Goal: Task Accomplishment & Management: Manage account settings

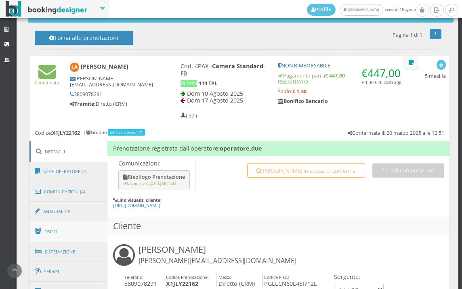
scroll to position [359, 0]
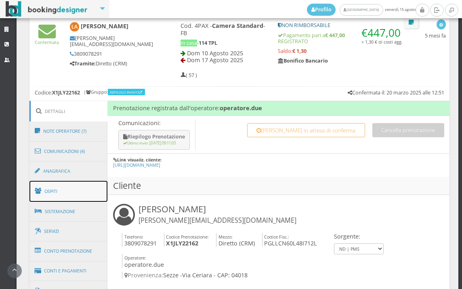
click at [74, 190] on link "Ospiti" at bounding box center [68, 191] width 78 height 21
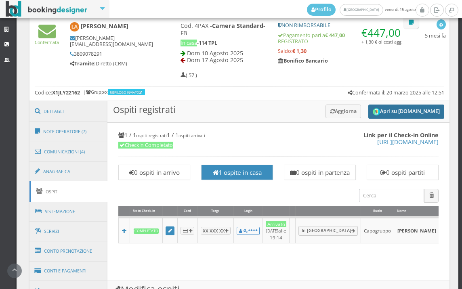
click at [388, 110] on button "Apri su [DOMAIN_NAME]" at bounding box center [406, 112] width 76 height 14
click at [377, 116] on button "Apri su [DOMAIN_NAME]" at bounding box center [406, 112] width 76 height 14
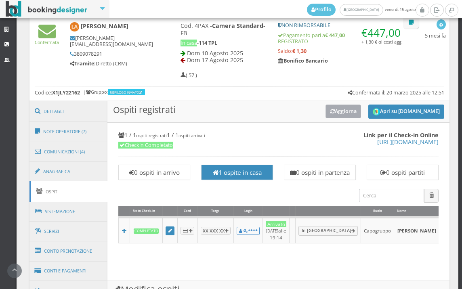
click at [346, 109] on button "Aggiorna" at bounding box center [344, 111] width 36 height 13
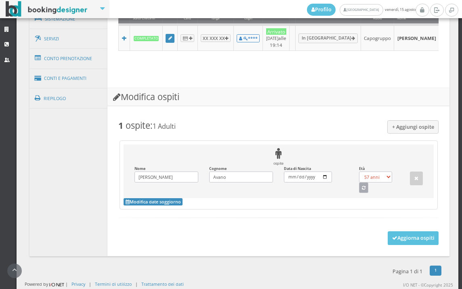
click at [359, 190] on button "button" at bounding box center [364, 188] width 10 height 11
select select "50"
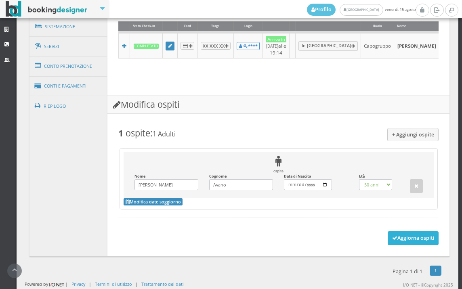
click at [388, 234] on button "Aggiorna ospiti" at bounding box center [413, 239] width 51 height 14
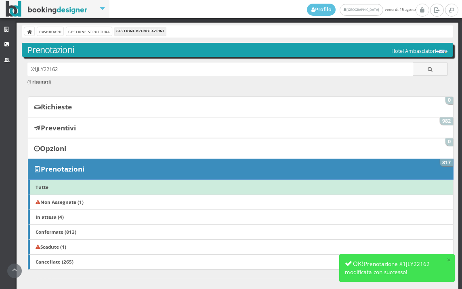
scroll to position [224, 0]
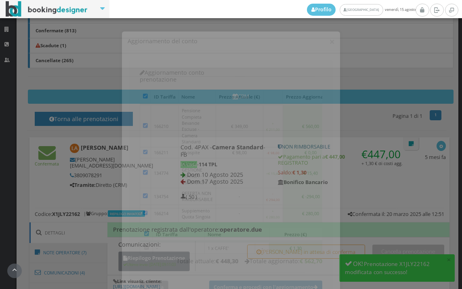
click at [143, 275] on button "Annulla" at bounding box center [154, 281] width 29 height 13
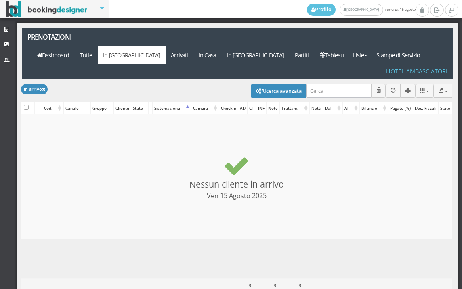
select select
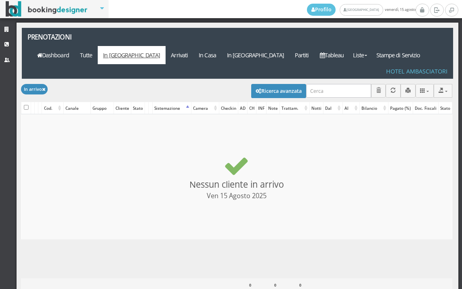
select select
click at [274, 84] on button "Ricerca avanzata" at bounding box center [278, 91] width 55 height 14
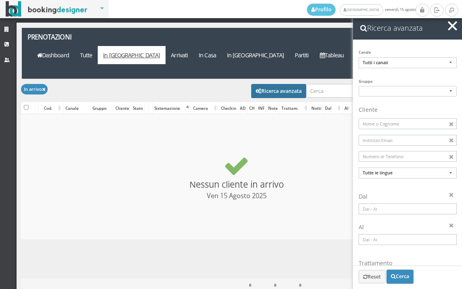
click at [435, 207] on input at bounding box center [408, 209] width 98 height 11
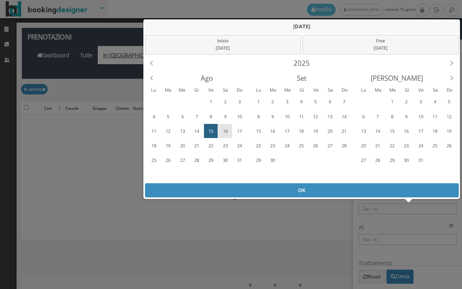
click at [227, 129] on div "16" at bounding box center [225, 131] width 13 height 13
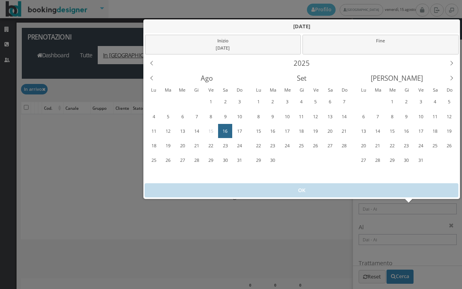
click at [224, 129] on div "16" at bounding box center [225, 131] width 13 height 13
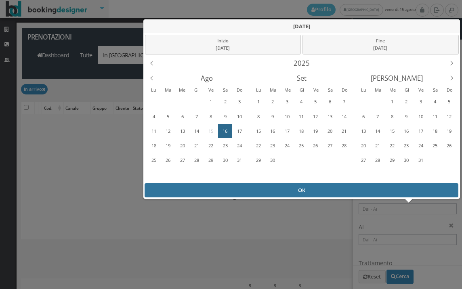
click at [299, 187] on div "OK" at bounding box center [302, 190] width 314 height 14
type input "16/08/2025 - 16/08/2025"
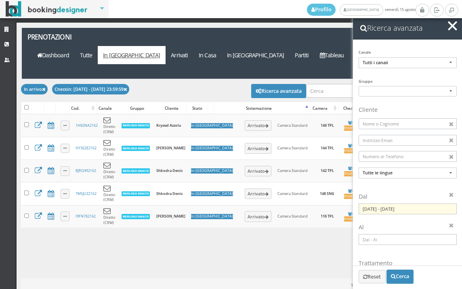
click at [451, 24] on span "button" at bounding box center [452, 25] width 9 height 9
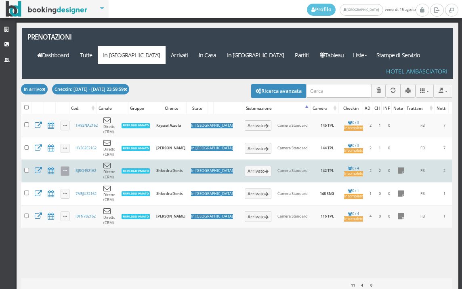
click at [61, 166] on link at bounding box center [65, 171] width 9 height 10
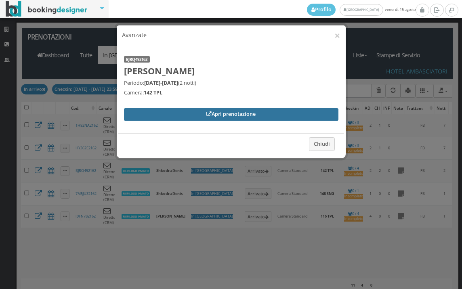
click at [175, 118] on link "Apri prenotazione" at bounding box center [231, 114] width 215 height 12
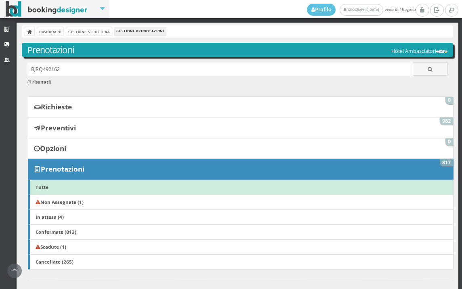
scroll to position [224, 0]
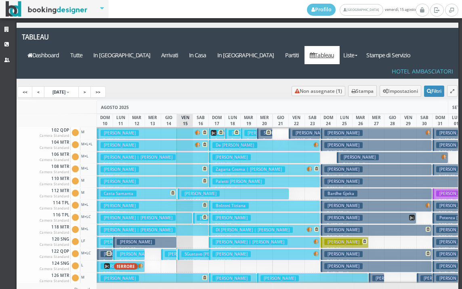
click at [170, 140] on button "Tosetti Ernestina € 619.00 7 notti 3 Adulti + 1 Ragazzo (15 anni)" at bounding box center [153, 146] width 112 height 12
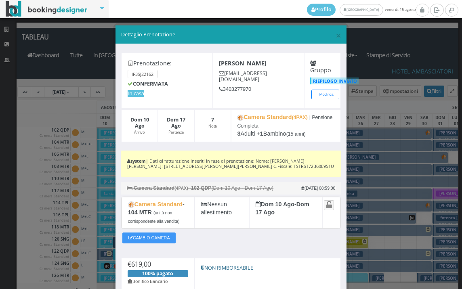
scroll to position [67, 0]
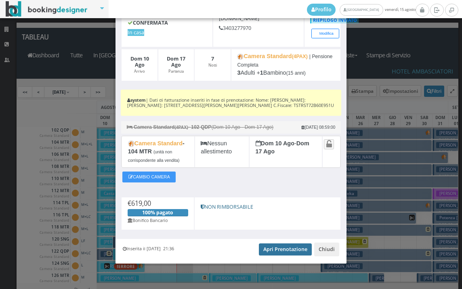
click at [288, 248] on link "Apri Prenotazione" at bounding box center [285, 250] width 53 height 12
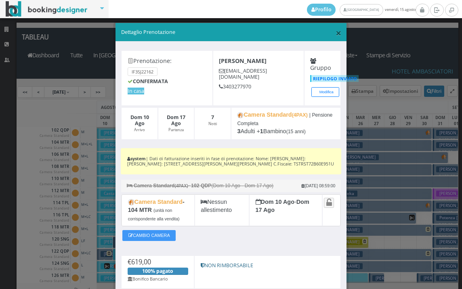
scroll to position [0, 0]
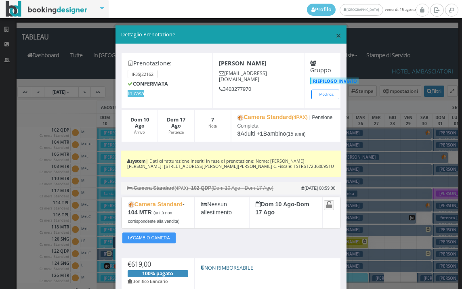
click at [336, 36] on span "×" at bounding box center [339, 35] width 6 height 14
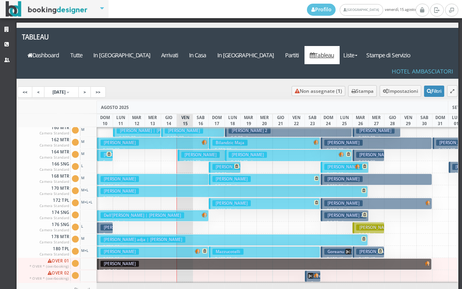
scroll to position [406, 0]
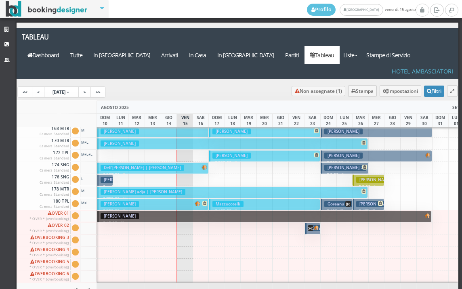
click at [142, 189] on h3 "lingane adja | Bonometti Nicola" at bounding box center [143, 192] width 85 height 6
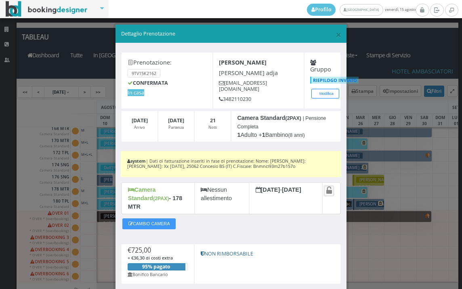
scroll to position [0, 0]
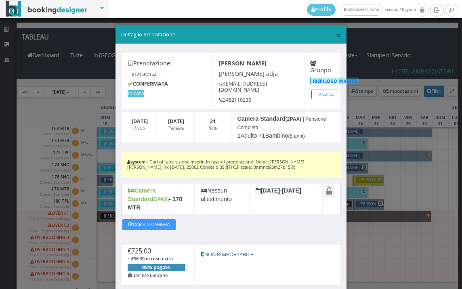
click at [336, 29] on span "×" at bounding box center [339, 35] width 6 height 14
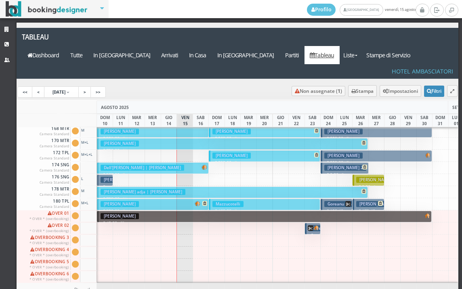
scroll to position [285, 0]
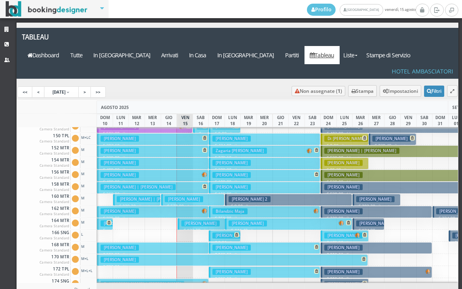
click at [162, 255] on button "Bonometti Nicola € 725.00 21 notti 1 Adulto + 1 Bambino (5 anni)" at bounding box center [232, 261] width 271 height 12
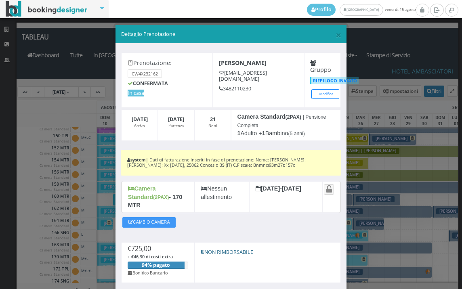
scroll to position [0, 0]
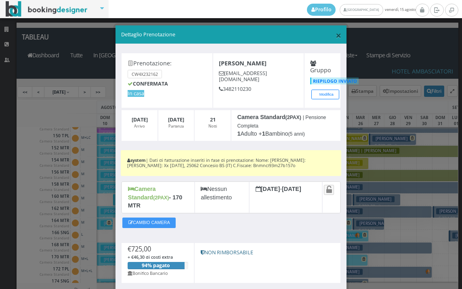
click at [336, 36] on span "×" at bounding box center [339, 35] width 6 height 14
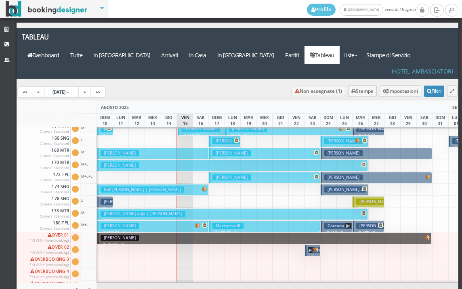
scroll to position [406, 0]
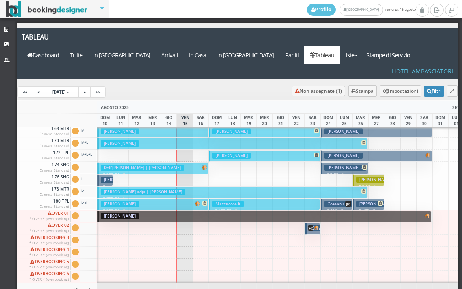
click at [157, 189] on h3 "lingane adja | Bonometti Nicola" at bounding box center [143, 192] width 85 height 6
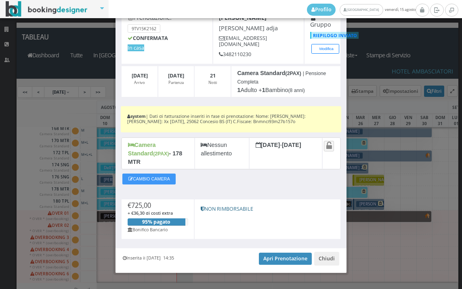
scroll to position [0, 0]
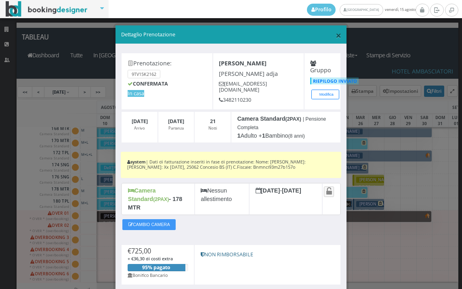
click at [336, 38] on span "×" at bounding box center [339, 35] width 6 height 14
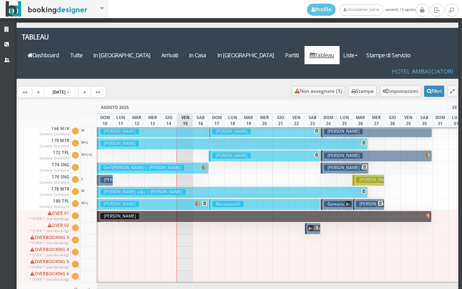
click at [196, 187] on button "lingane adja | Bonometti Nicola € 725.00 21 notti 1 Adulto + 1 Bambino (8 anni)" at bounding box center [232, 193] width 271 height 12
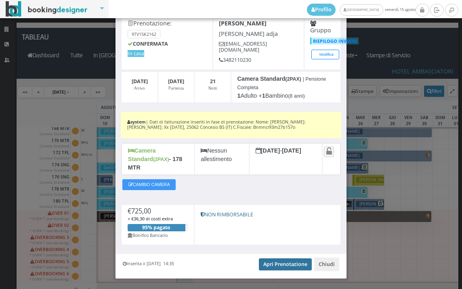
scroll to position [45, 0]
click at [267, 258] on link "Apri Prenotazione" at bounding box center [285, 264] width 53 height 12
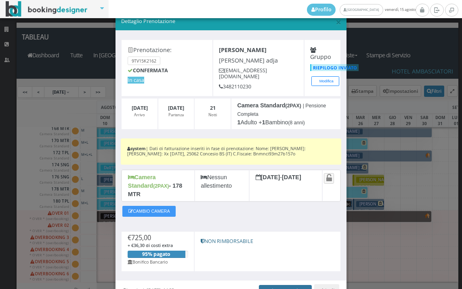
scroll to position [0, 0]
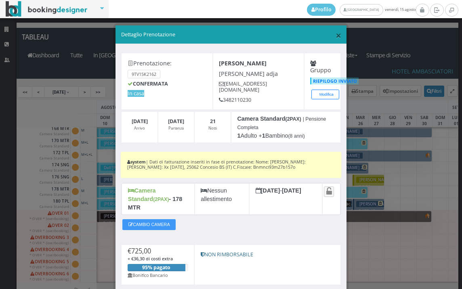
click at [336, 33] on span "×" at bounding box center [339, 35] width 6 height 14
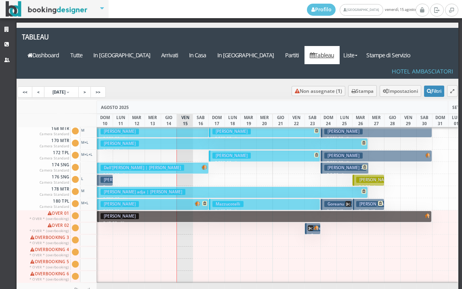
click at [155, 138] on button "Bonometti Nicola € 725.00 21 notti 1 Adulto + 1 Bambino (5 anni)" at bounding box center [232, 144] width 271 height 12
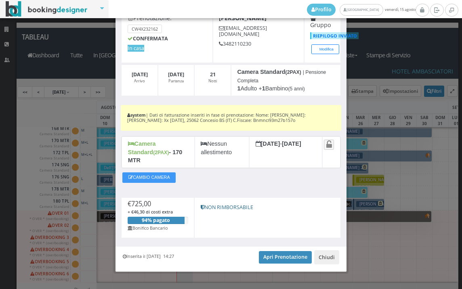
scroll to position [51, 0]
click at [269, 256] on div "Inserita il 16 Lug 2025 14:27 Apri Prenotazione Chiudi" at bounding box center [231, 258] width 231 height 25
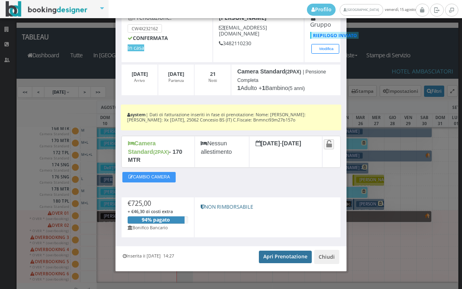
click at [269, 251] on link "Apri Prenotazione" at bounding box center [285, 257] width 53 height 12
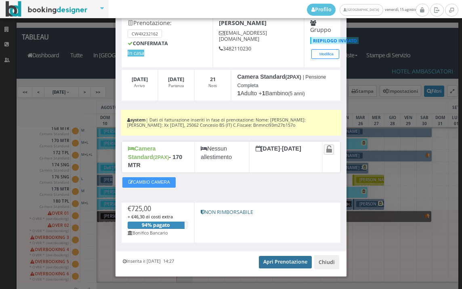
scroll to position [0, 0]
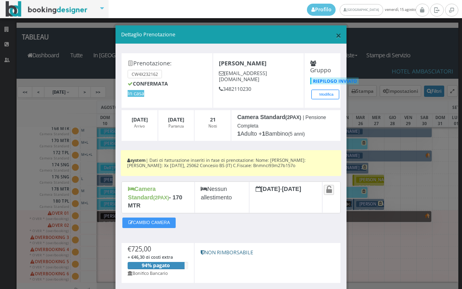
click at [336, 34] on span "×" at bounding box center [339, 35] width 6 height 14
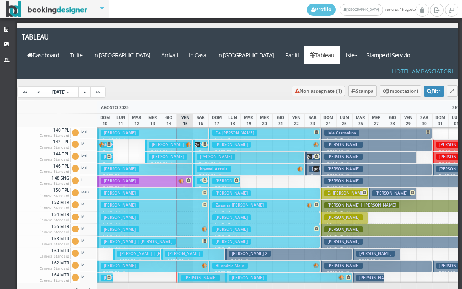
scroll to position [242, 0]
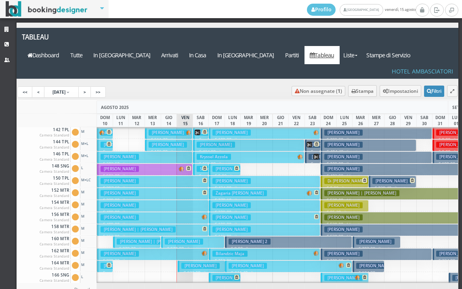
click at [154, 227] on h3 "COSTANTINO OLLEIA | Paglia Luciana" at bounding box center [138, 230] width 75 height 6
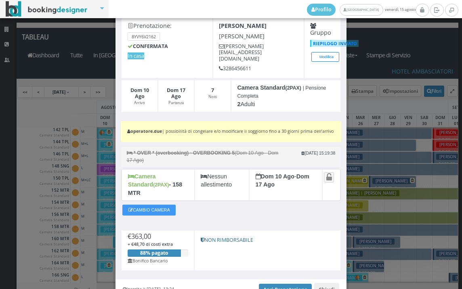
scroll to position [0, 0]
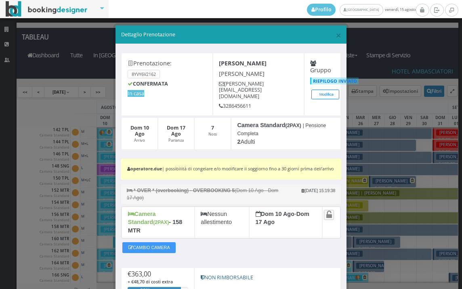
click at [339, 32] on div "× Dettaglio Prenotazione" at bounding box center [231, 34] width 231 height 19
click at [336, 35] on span "×" at bounding box center [339, 35] width 6 height 14
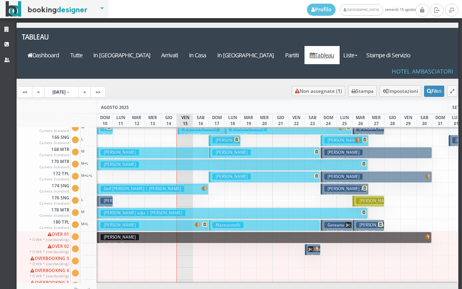
scroll to position [404, 0]
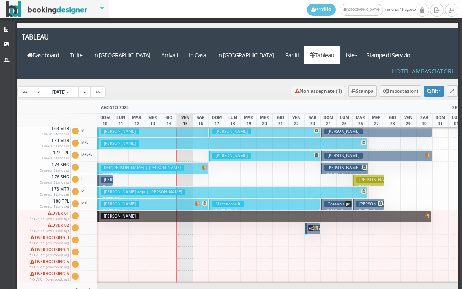
click at [90, 162] on span at bounding box center [88, 167] width 16 height 11
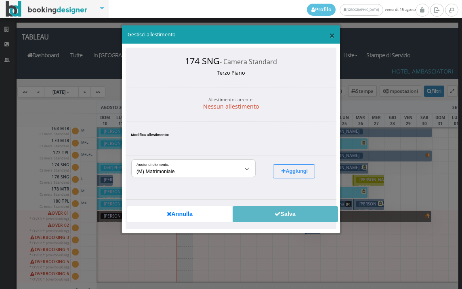
click at [332, 34] on span "×" at bounding box center [332, 35] width 6 height 14
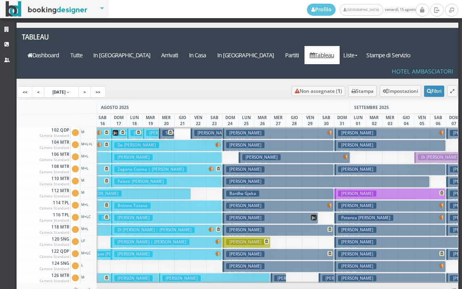
scroll to position [0, 0]
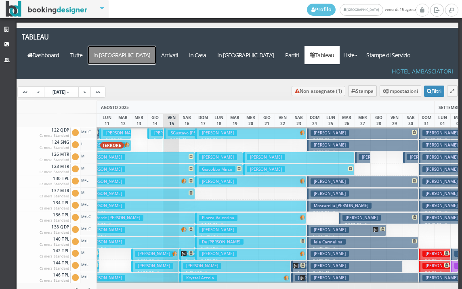
click at [156, 46] on a=pms-arrival-reservations"] "In Arrivo" at bounding box center [122, 55] width 68 height 18
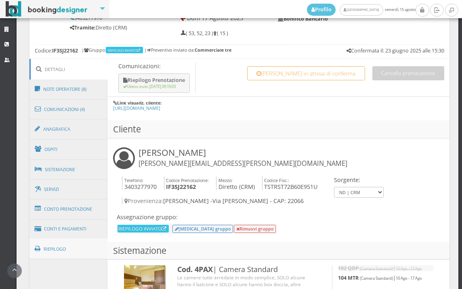
scroll to position [449, 0]
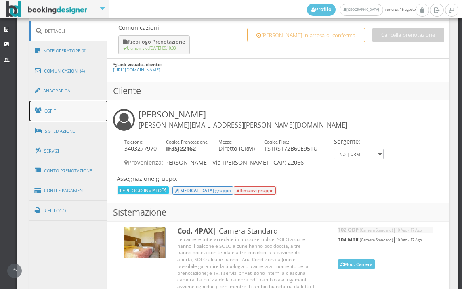
click at [69, 112] on link "Ospiti" at bounding box center [68, 111] width 78 height 21
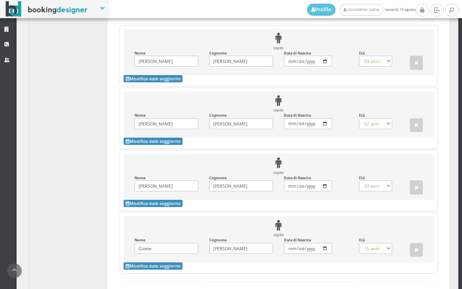
scroll to position [808, 0]
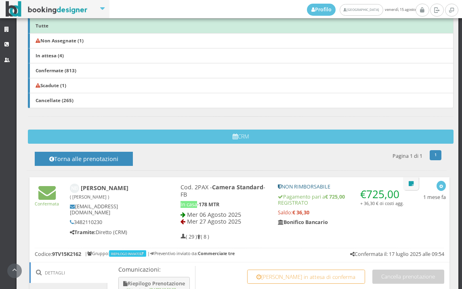
scroll to position [314, 0]
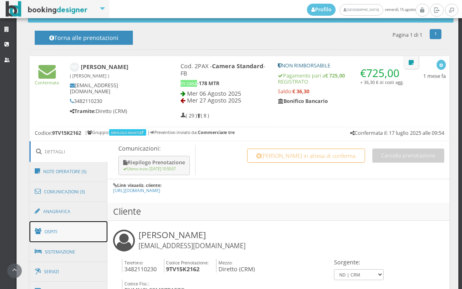
click at [71, 231] on link "Ospiti" at bounding box center [68, 231] width 78 height 21
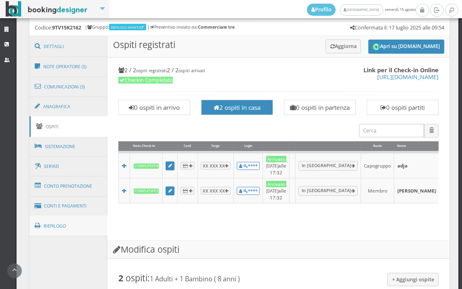
scroll to position [449, 0]
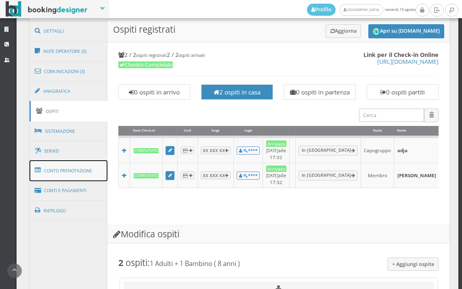
click at [84, 170] on link "Conto Prenotazione" at bounding box center [68, 170] width 78 height 21
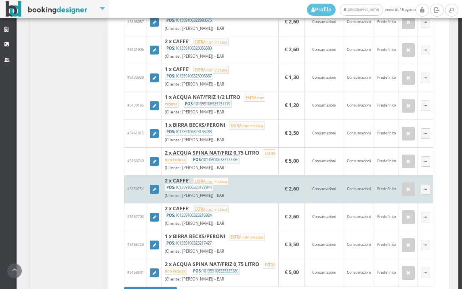
scroll to position [763, 0]
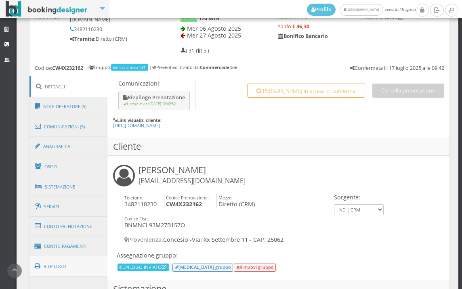
scroll to position [436, 0]
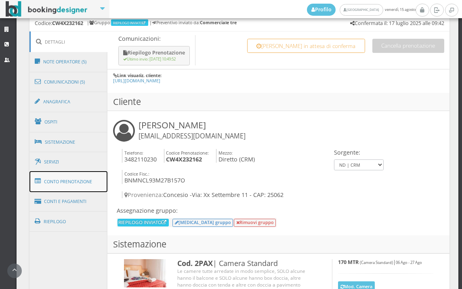
click at [87, 185] on link "Conto Prenotazione" at bounding box center [68, 181] width 78 height 21
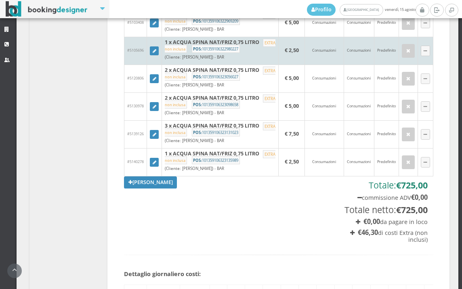
scroll to position [840, 0]
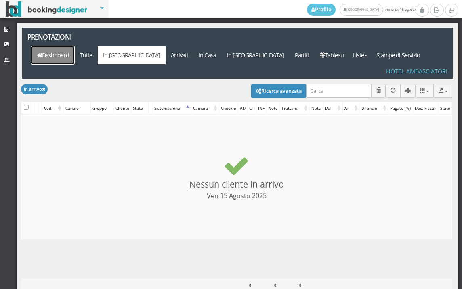
click at [74, 46] on link "Dashboard" at bounding box center [53, 55] width 43 height 18
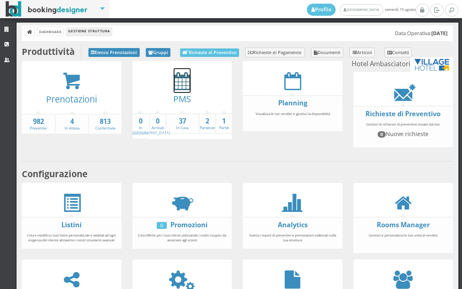
click at [179, 83] on icon at bounding box center [182, 81] width 17 height 18
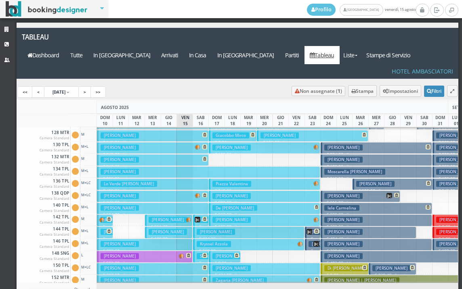
scroll to position [202, 0]
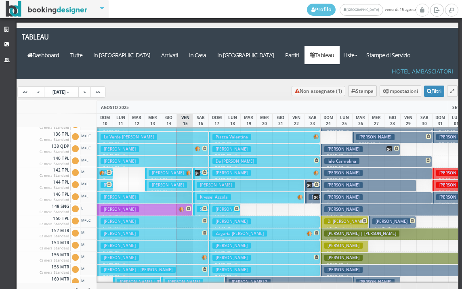
click at [163, 182] on h3 "Capuano Paolo" at bounding box center [168, 185] width 38 height 6
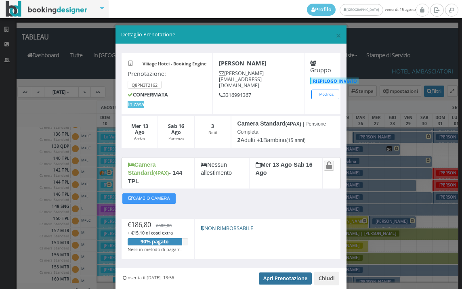
click at [279, 273] on link "Apri Prenotazione" at bounding box center [285, 279] width 53 height 12
click at [336, 34] on span "×" at bounding box center [339, 35] width 6 height 14
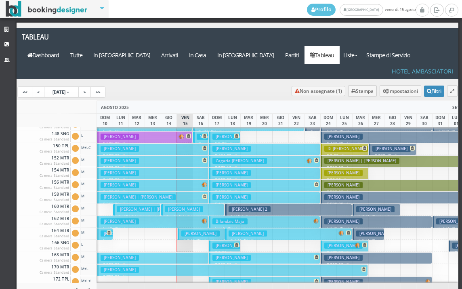
scroll to position [283, 0]
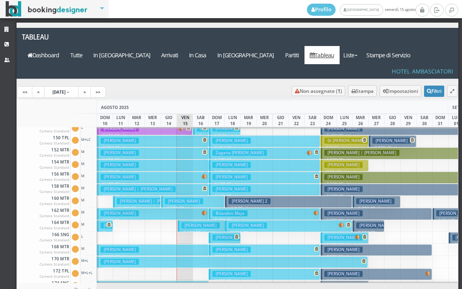
click at [198, 223] on h3 "Pagano Cosimo" at bounding box center [200, 226] width 38 height 6
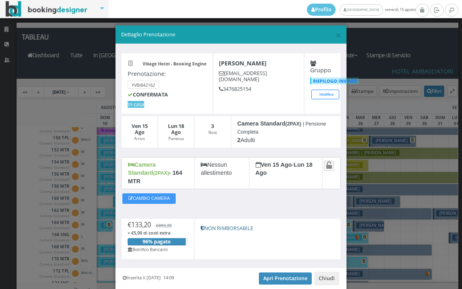
click at [337, 35] on div "× Dettaglio Prenotazione" at bounding box center [231, 34] width 231 height 19
click at [336, 32] on span "×" at bounding box center [339, 35] width 6 height 14
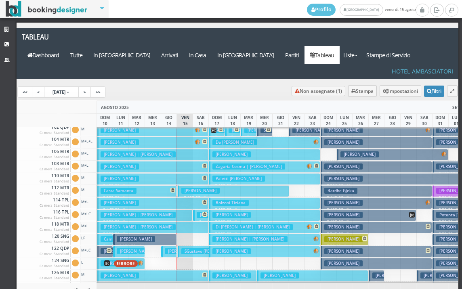
scroll to position [0, 0]
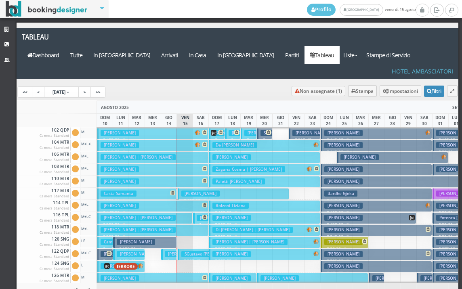
click at [177, 176] on button "Negrini Maurizio € 499.00 7 notti 2 Adulti" at bounding box center [153, 182] width 112 height 12
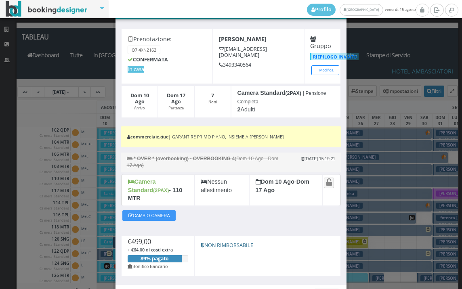
scroll to position [69, 0]
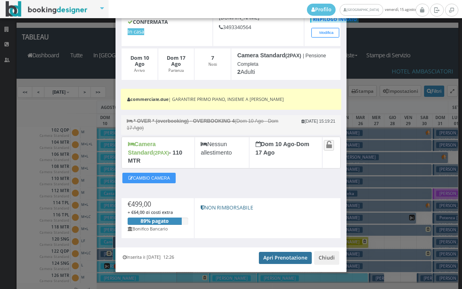
click at [272, 252] on link "Apri Prenotazione" at bounding box center [285, 258] width 53 height 12
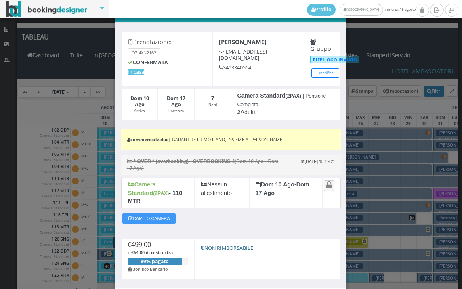
scroll to position [0, 0]
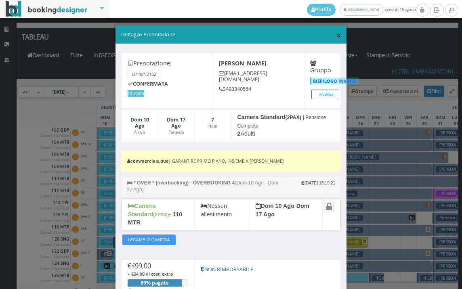
click at [336, 35] on span "×" at bounding box center [339, 35] width 6 height 14
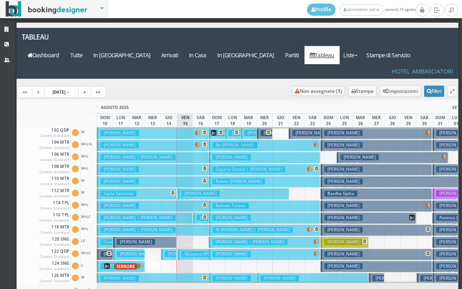
click at [176, 215] on h3 "tengattini fabio giuseppe | Moretti Antonella" at bounding box center [138, 218] width 75 height 6
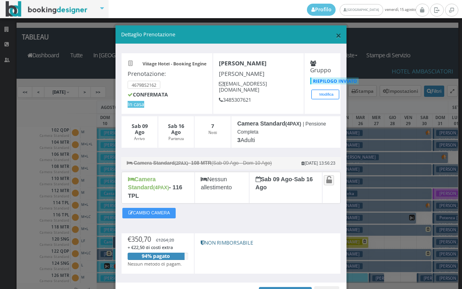
click at [336, 36] on span "×" at bounding box center [339, 35] width 6 height 14
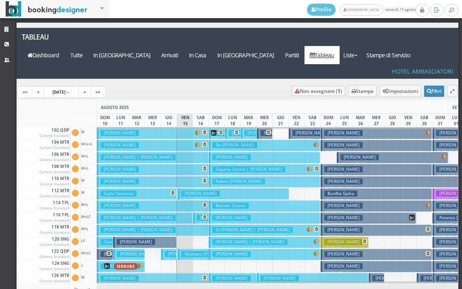
click at [171, 176] on button "Negrini Maurizio € 499.00 7 notti 2 Adulti" at bounding box center [153, 182] width 112 height 12
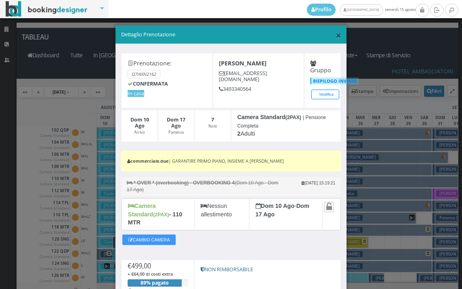
click at [336, 36] on span "×" at bounding box center [339, 35] width 6 height 14
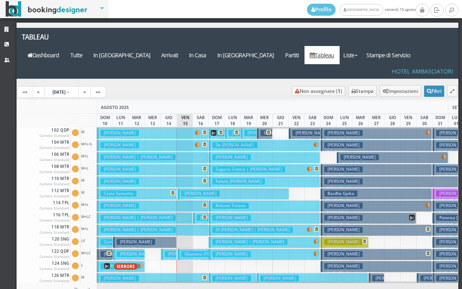
click at [181, 164] on button "Barbanti Simona € 393.00 7 notti 1 Adulto + 2 Bambini (9, 8 anni)" at bounding box center [153, 170] width 112 height 12
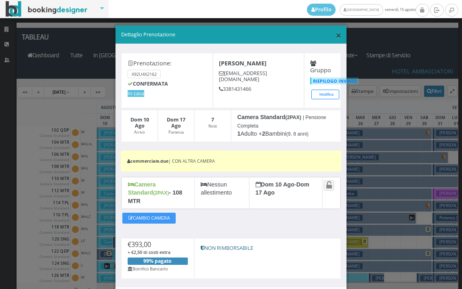
click at [336, 29] on span "×" at bounding box center [339, 35] width 6 height 14
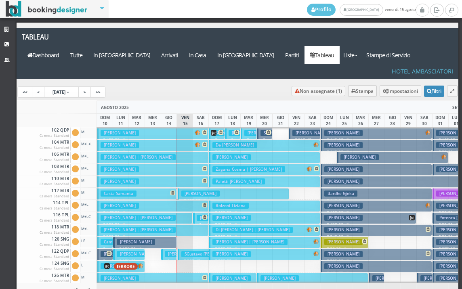
click at [149, 200] on button "Avano Liliana € 447.00 7 notti 1 Adulto" at bounding box center [153, 206] width 112 height 12
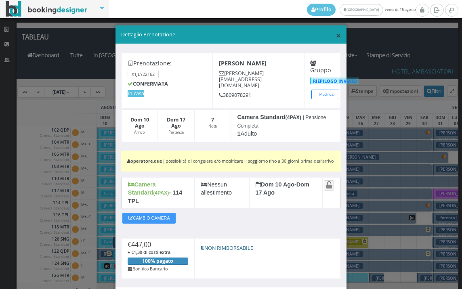
click at [336, 35] on span "×" at bounding box center [339, 35] width 6 height 14
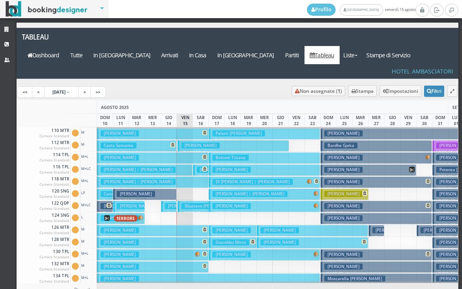
scroll to position [81, 0]
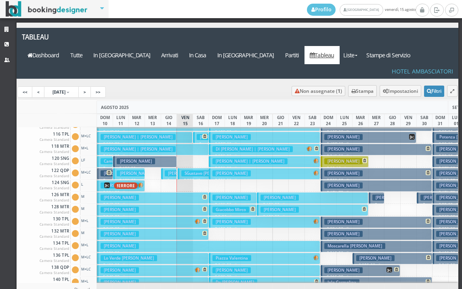
click at [81, 230] on b "M" at bounding box center [82, 232] width 3 height 5
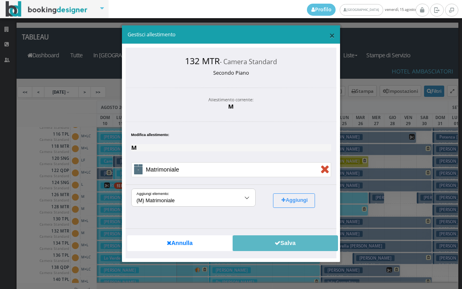
click at [330, 34] on span "×" at bounding box center [332, 35] width 6 height 14
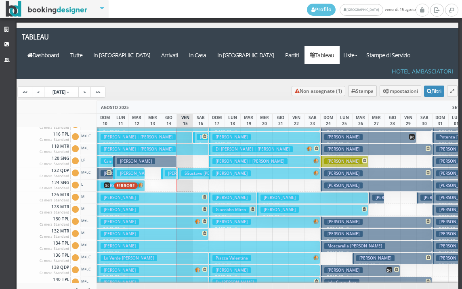
click at [185, 229] on button "Bozzao Daniele € 349.00 7 notti 2 Adulti" at bounding box center [153, 235] width 112 height 12
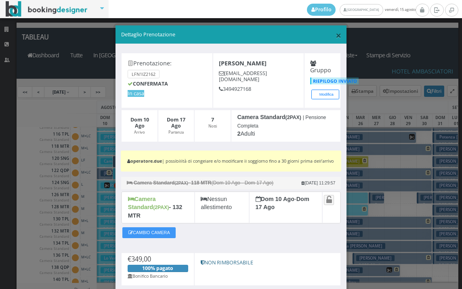
click at [336, 34] on span "×" at bounding box center [339, 35] width 6 height 14
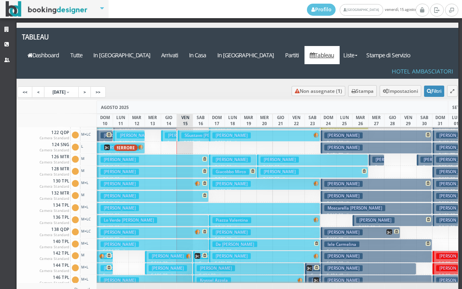
scroll to position [121, 0]
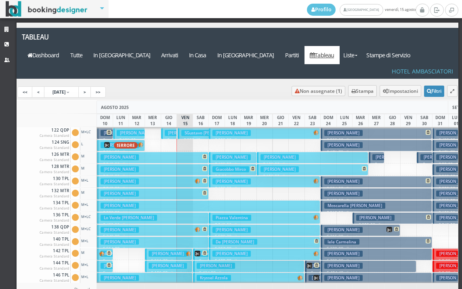
click at [194, 213] on button "Lo Verde Giuseppe € 409.00 7 notti 2 Adulti" at bounding box center [153, 219] width 112 height 12
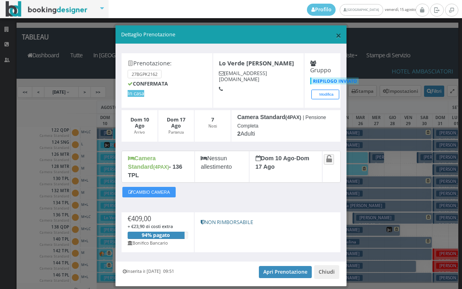
click at [336, 32] on span "×" at bounding box center [339, 35] width 6 height 14
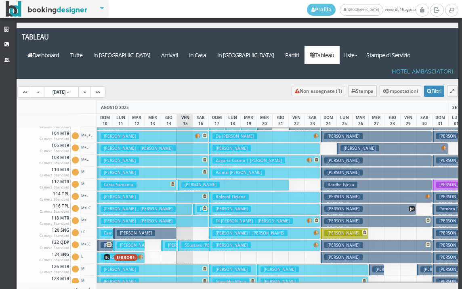
scroll to position [0, 0]
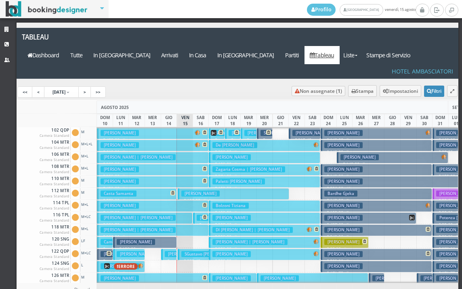
click at [163, 149] on p "€ 619.00 7 notti" at bounding box center [153, 152] width 105 height 6
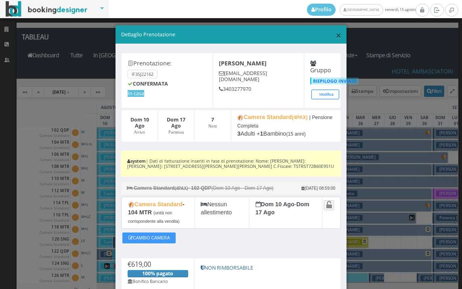
click at [336, 34] on span "×" at bounding box center [339, 35] width 6 height 14
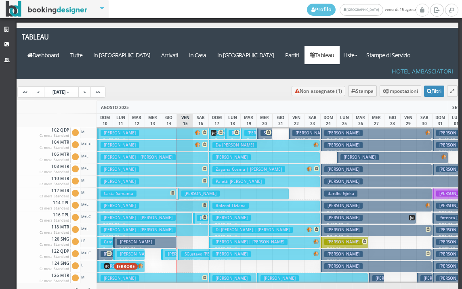
click at [164, 200] on button "Avano Liliana € 447.00 7 notti 1 Adulto" at bounding box center [153, 206] width 112 height 12
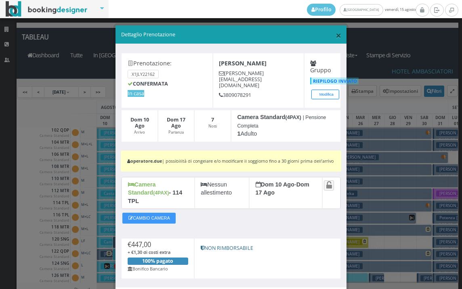
click at [336, 34] on span "×" at bounding box center [339, 35] width 6 height 14
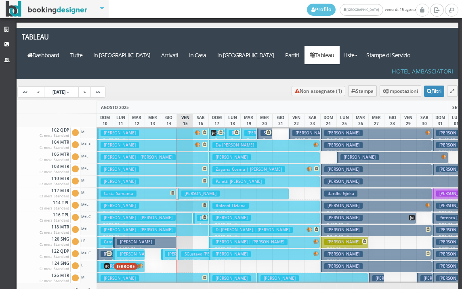
click at [159, 200] on button "Avano Liliana € 447.00 7 notti 1 Adulto" at bounding box center [153, 206] width 112 height 12
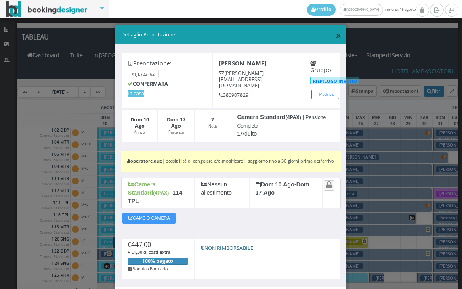
click at [336, 35] on span "×" at bounding box center [339, 35] width 6 height 14
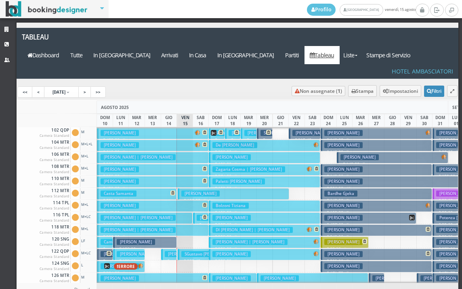
click at [149, 188] on button "Casta Samanta € 272.00 5 notti 2 Adulti" at bounding box center [137, 194] width 80 height 12
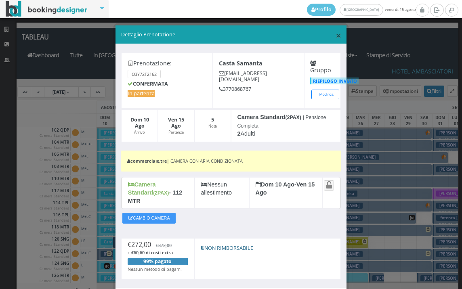
click at [336, 31] on span "×" at bounding box center [339, 35] width 6 height 14
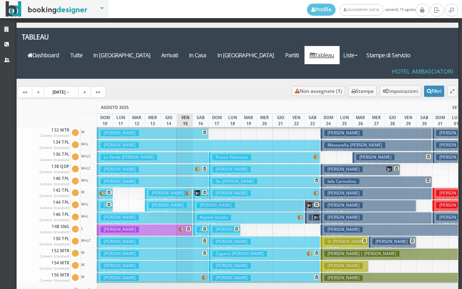
scroll to position [283, 0]
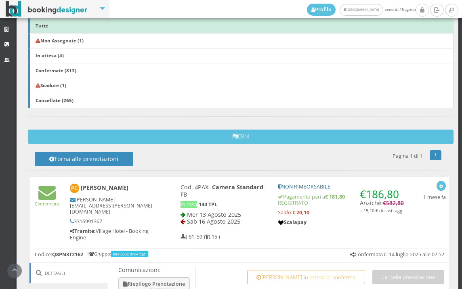
scroll to position [359, 0]
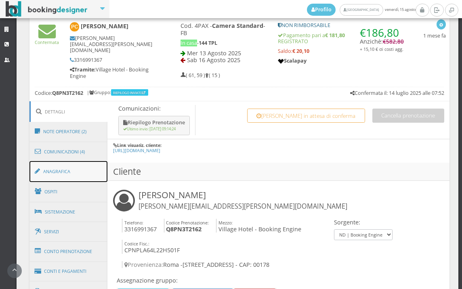
click at [59, 177] on link "Anagrafica" at bounding box center [68, 171] width 78 height 21
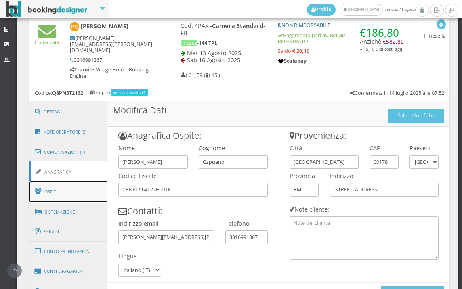
click at [64, 186] on link "Ospiti" at bounding box center [68, 191] width 78 height 21
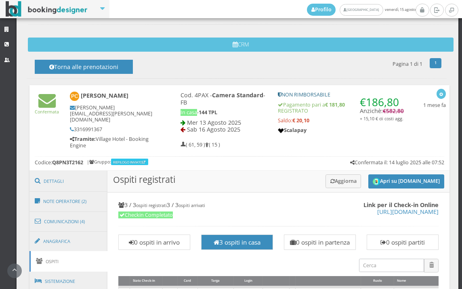
scroll to position [179, 0]
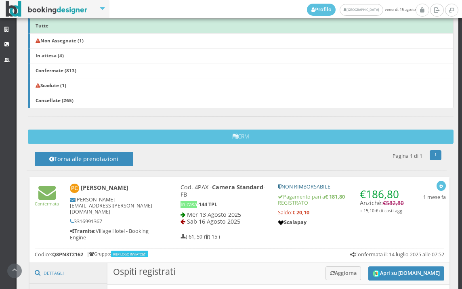
drag, startPoint x: 317, startPoint y: 1, endPoint x: 318, endPoint y: 27, distance: 25.9
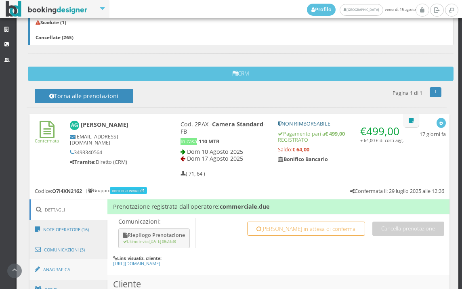
scroll to position [314, 0]
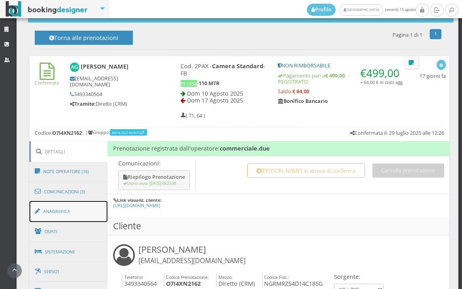
click at [84, 214] on link "Anagrafica" at bounding box center [68, 211] width 78 height 21
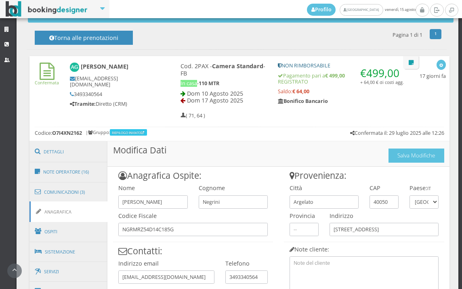
scroll to position [359, 0]
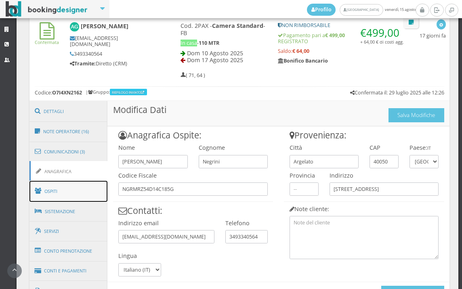
click at [98, 191] on link "Ospiti" at bounding box center [68, 191] width 78 height 21
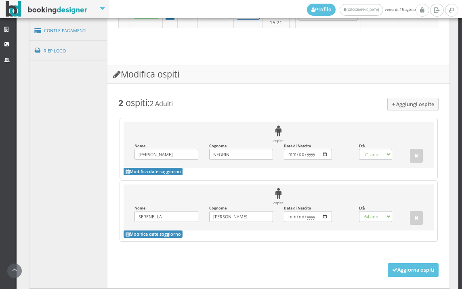
scroll to position [628, 0]
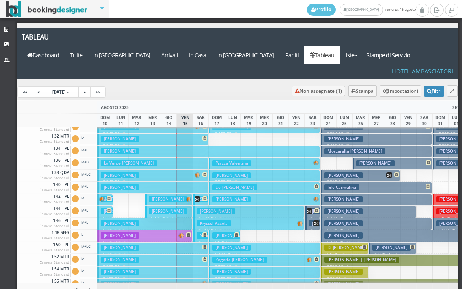
scroll to position [242, 0]
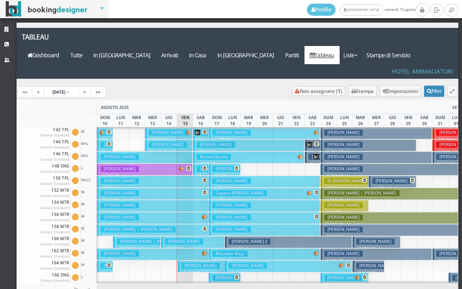
click at [148, 227] on h3 "COSTANTINO OLLEIA | Paglia Luciana" at bounding box center [138, 230] width 75 height 6
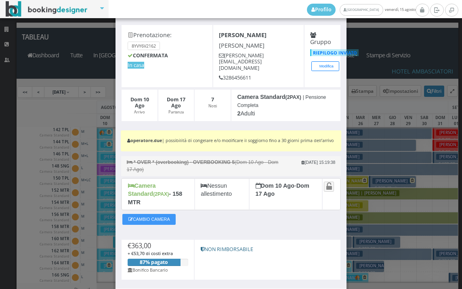
scroll to position [74, 0]
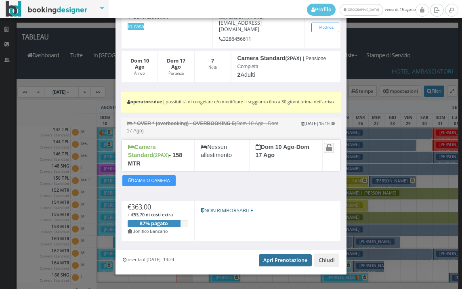
click at [285, 255] on link "Apri Prenotazione" at bounding box center [285, 261] width 53 height 12
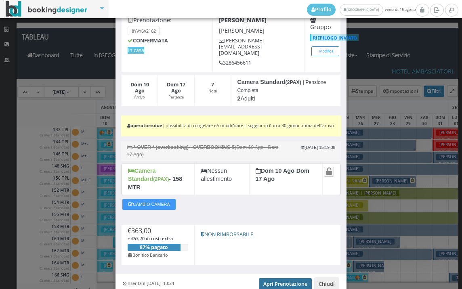
scroll to position [0, 0]
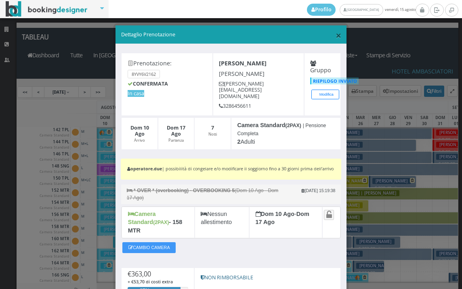
click at [336, 34] on span "×" at bounding box center [339, 35] width 6 height 14
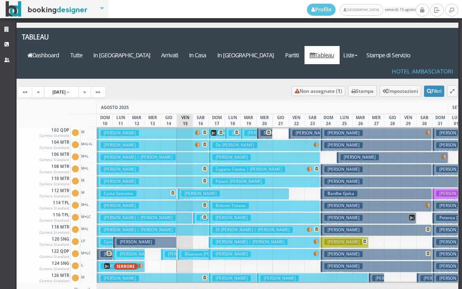
click at [152, 200] on button "Avano Liliana € 447.00 7 notti 1 Adulto" at bounding box center [153, 206] width 112 height 12
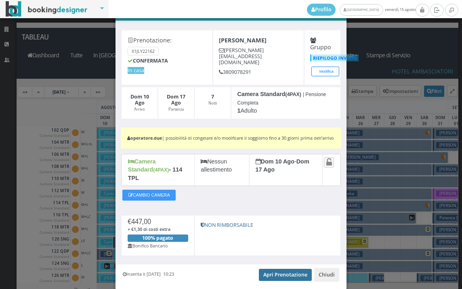
scroll to position [51, 0]
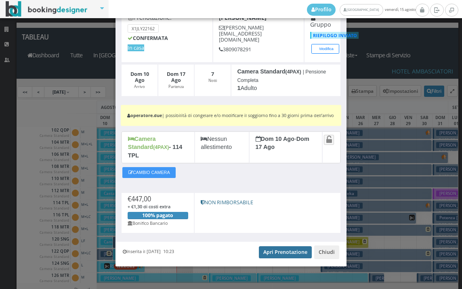
click at [293, 248] on link "Apri Prenotazione" at bounding box center [285, 252] width 53 height 12
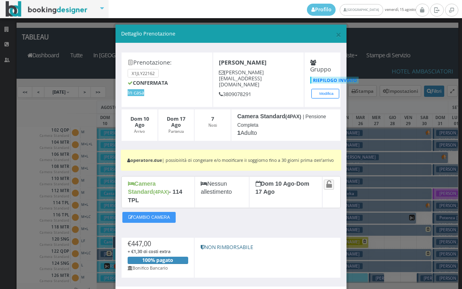
scroll to position [0, 0]
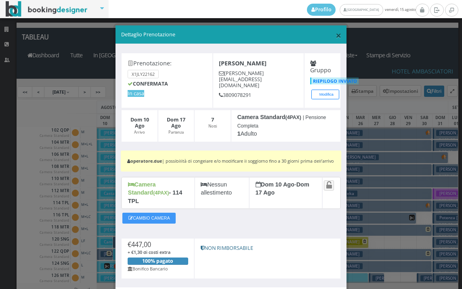
click at [336, 34] on span "×" at bounding box center [339, 35] width 6 height 14
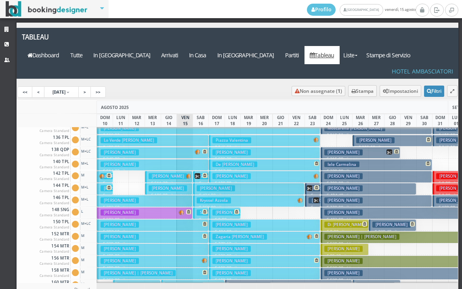
scroll to position [242, 0]
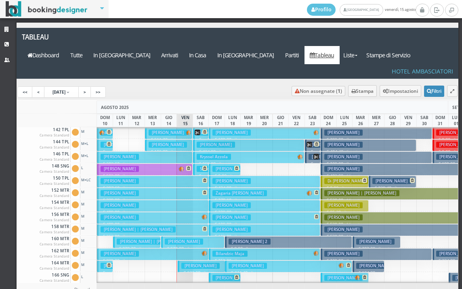
click at [156, 227] on h3 "COSTANTINO OLLEIA | Paglia Luciana" at bounding box center [138, 230] width 75 height 6
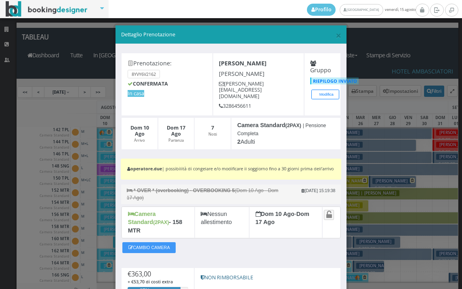
scroll to position [74, 0]
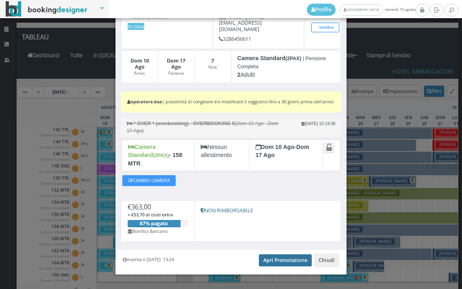
click at [284, 255] on link "Apri Prenotazione" at bounding box center [285, 261] width 53 height 12
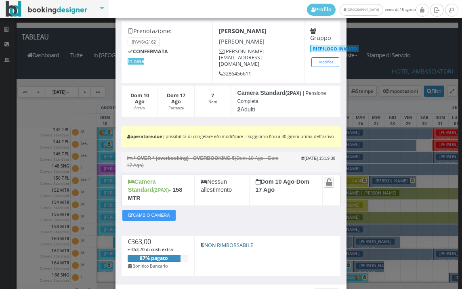
scroll to position [0, 0]
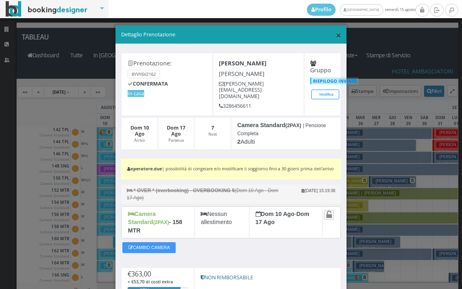
click at [336, 30] on span "×" at bounding box center [339, 35] width 6 height 14
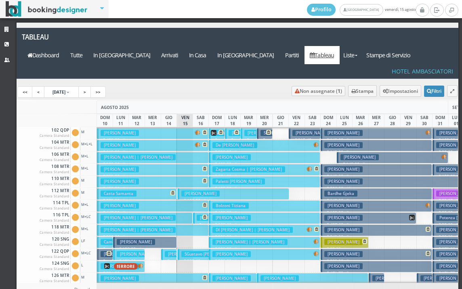
click at [146, 200] on button "Avano Liliana € 447.00 7 notti 1 Adulto" at bounding box center [153, 206] width 112 height 12
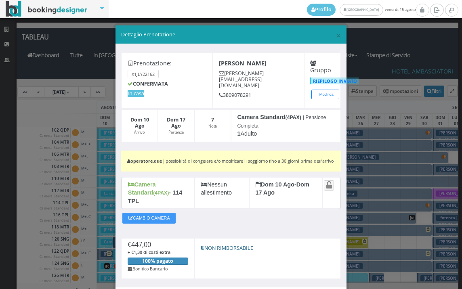
scroll to position [51, 0]
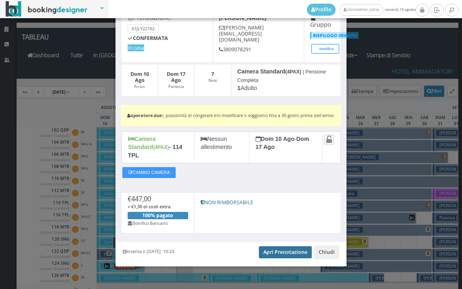
click at [288, 246] on link "Apri Prenotazione" at bounding box center [285, 252] width 53 height 12
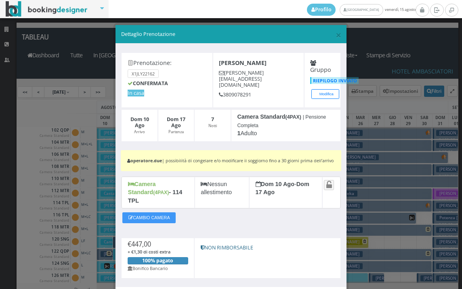
scroll to position [0, 0]
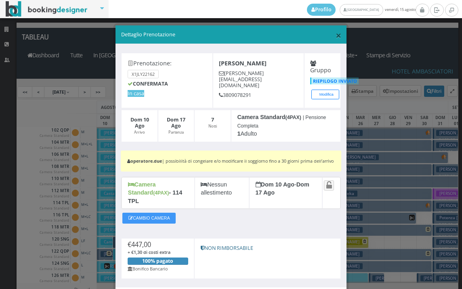
click at [337, 34] on span "×" at bounding box center [339, 35] width 6 height 14
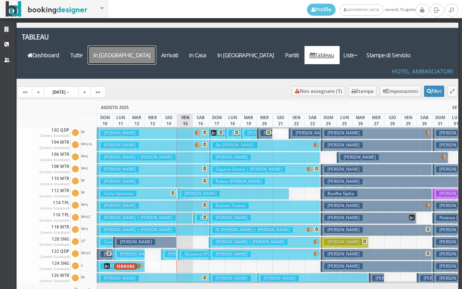
click at [156, 46] on a=pms-arrival-reservations"] "In Arrivo" at bounding box center [122, 55] width 68 height 18
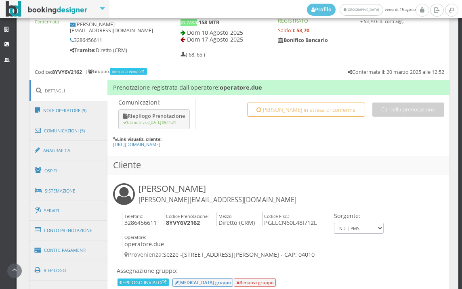
scroll to position [449, 0]
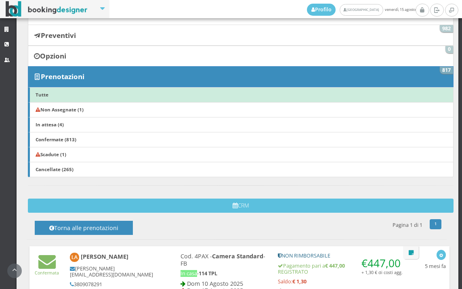
scroll to position [224, 0]
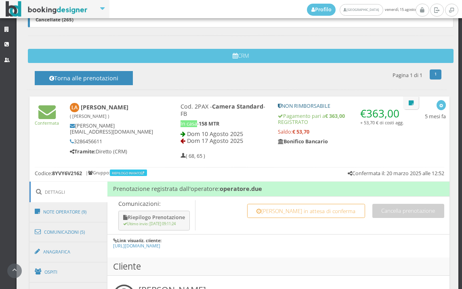
scroll to position [494, 0]
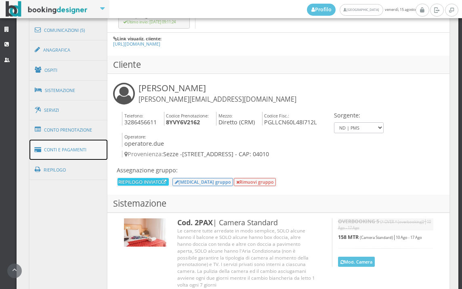
click at [72, 148] on link "Conti e Pagamenti" at bounding box center [68, 150] width 78 height 21
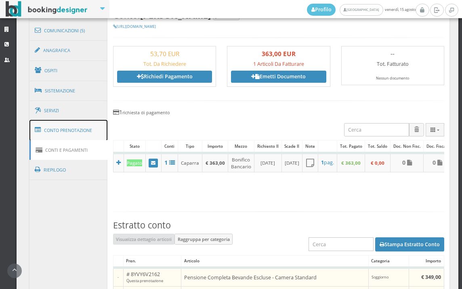
click at [78, 133] on link "Conto Prenotazione" at bounding box center [68, 130] width 78 height 21
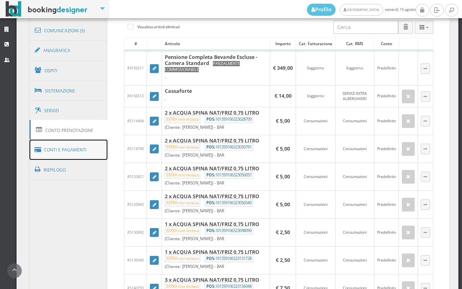
click at [85, 151] on link "Conti e Pagamenti" at bounding box center [68, 150] width 78 height 21
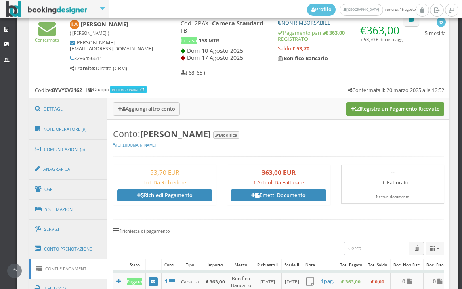
scroll to position [359, 0]
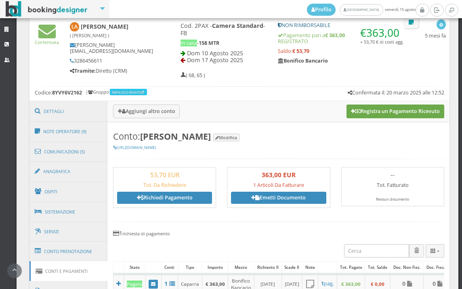
click at [410, 112] on button "Registra un Pagamento Ricevuto" at bounding box center [396, 112] width 98 height 14
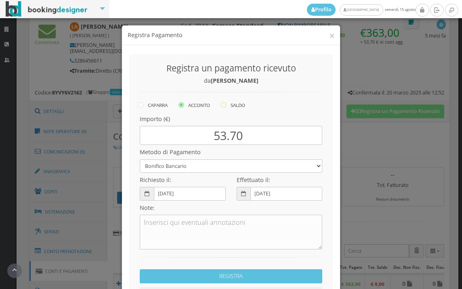
click at [223, 104] on icon at bounding box center [224, 105] width 6 height 6
radio input "true"
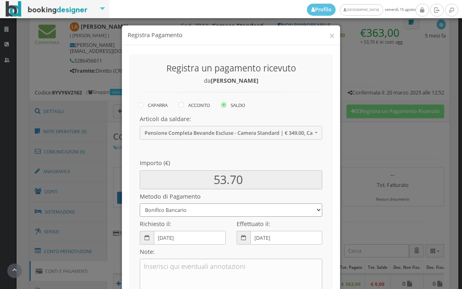
click at [193, 211] on select "Bonifico Bancario BONIFICO SUM UP Contanti Assegno Bancario Assegno Circolare V…" at bounding box center [231, 210] width 183 height 13
select select
click at [140, 204] on select "Bonifico Bancario BONIFICO SUM UP Contanti Assegno Bancario Assegno Circolare V…" at bounding box center [231, 210] width 183 height 13
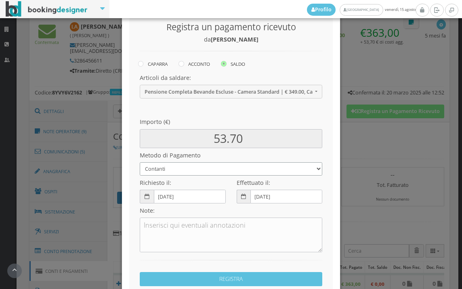
scroll to position [110, 0]
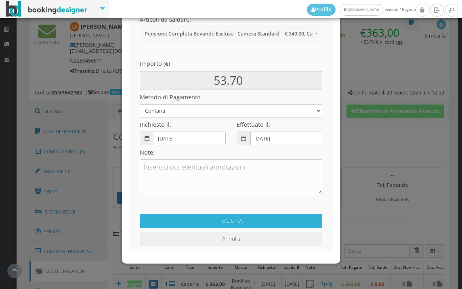
click at [229, 216] on button "REGISTRA" at bounding box center [231, 221] width 183 height 14
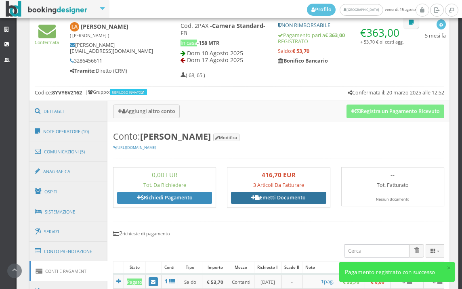
click at [267, 200] on link "Emetti Documento" at bounding box center [278, 198] width 95 height 12
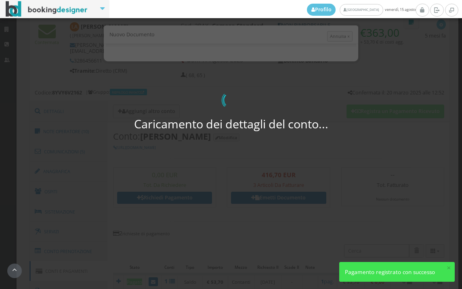
select select "PF"
select select "SEZZE"
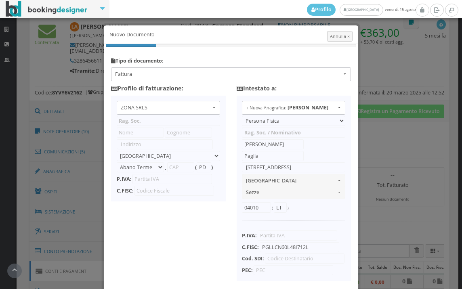
type input "ZONA SRLS"
type input "[PERSON_NAME] Durante, 8"
select select "Frattamaggiore"
type input "80027"
type input "NA"
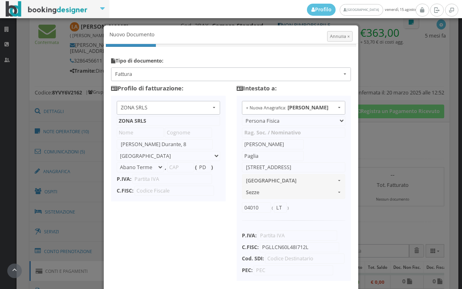
type input "10356321215"
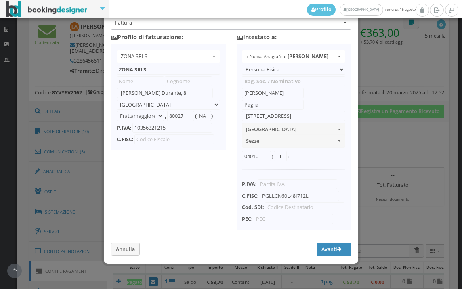
scroll to position [64, 0]
click at [333, 253] on button "Avanti" at bounding box center [334, 250] width 34 height 14
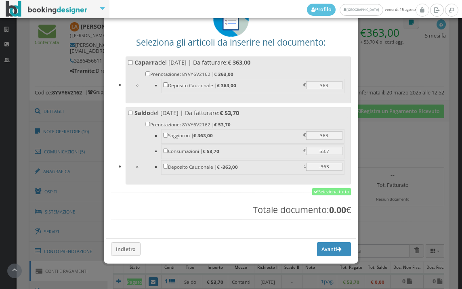
scroll to position [63, 0]
click at [328, 189] on link "Seleziona tutto" at bounding box center [331, 191] width 39 height 7
checkbox input "true"
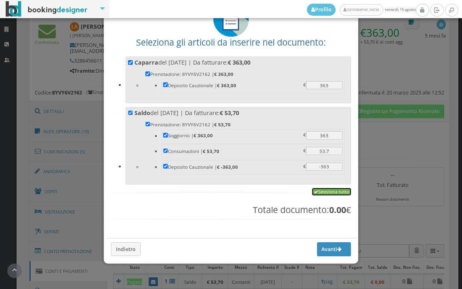
checkbox input "true"
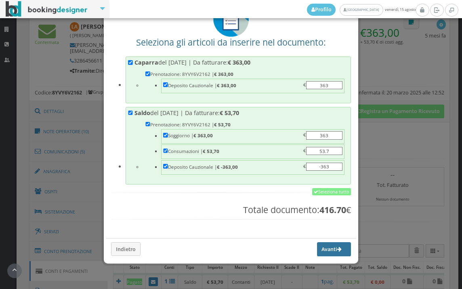
click at [324, 248] on button "Avanti" at bounding box center [334, 249] width 34 height 14
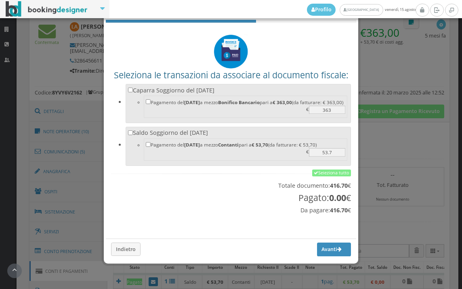
scroll to position [27, 0]
click at [332, 174] on link "Seleziona tutto" at bounding box center [331, 173] width 39 height 7
checkbox input "true"
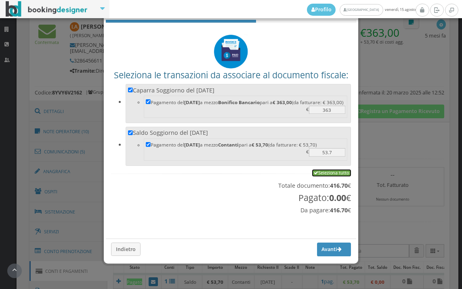
checkbox input "true"
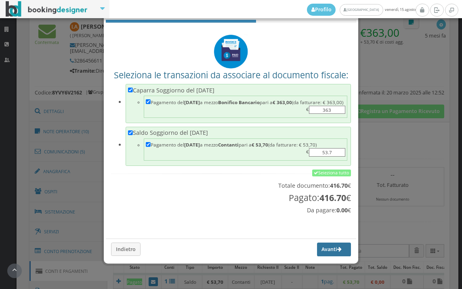
click at [322, 245] on button "Avanti" at bounding box center [334, 250] width 34 height 14
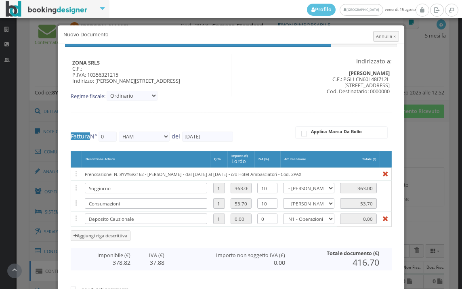
type input "468"
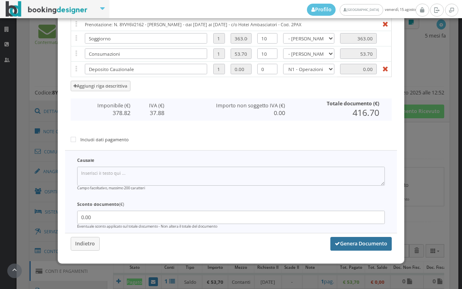
click at [362, 245] on button "Genera Documento" at bounding box center [361, 244] width 61 height 14
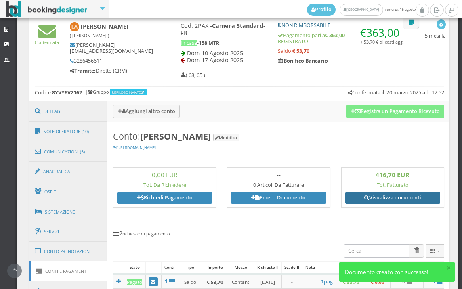
click at [399, 196] on link "Visualizza documenti" at bounding box center [392, 198] width 95 height 12
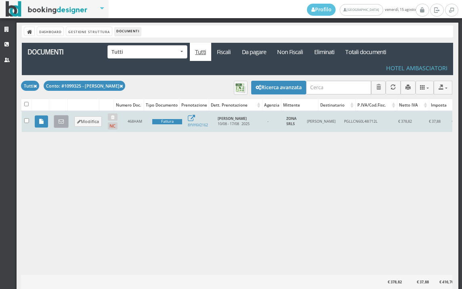
click at [60, 122] on icon at bounding box center [61, 121] width 5 height 5
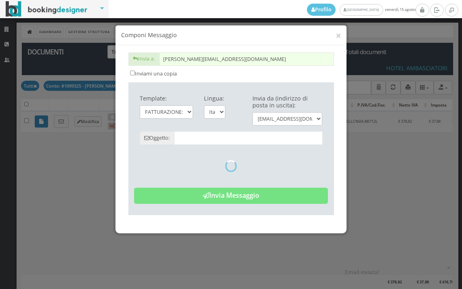
type input "Copia di cortesia: Fattura da ZONA SRLS - n. 468HAM del [DATE]"
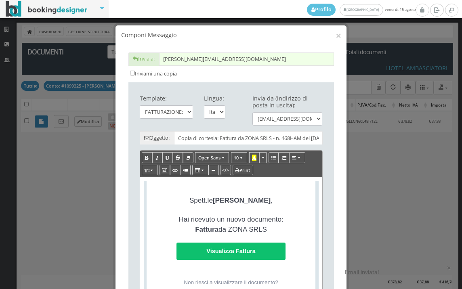
scroll to position [179, 0]
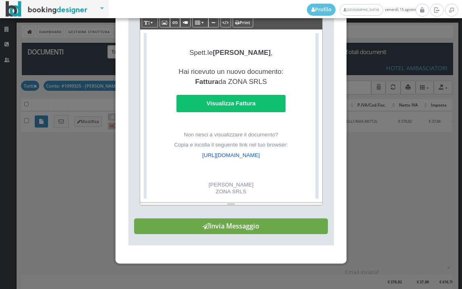
click at [265, 231] on button "Invia Messaggio" at bounding box center [231, 227] width 194 height 16
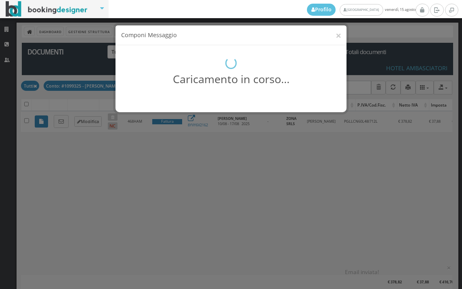
scroll to position [0, 0]
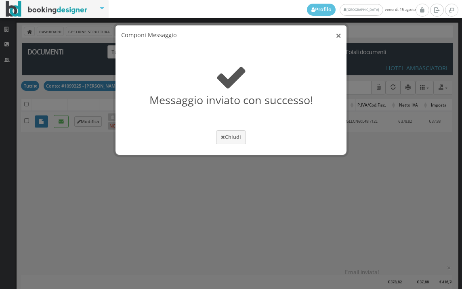
click at [338, 36] on button "×" at bounding box center [339, 35] width 6 height 10
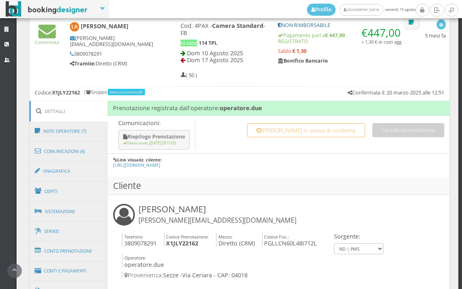
scroll to position [539, 0]
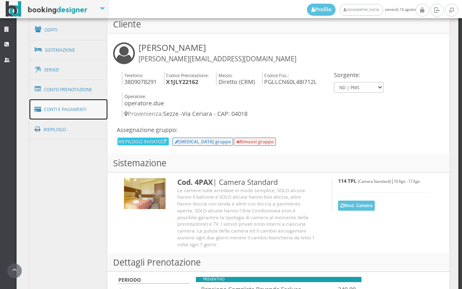
click at [91, 114] on link "Conti e Pagamenti" at bounding box center [68, 109] width 78 height 21
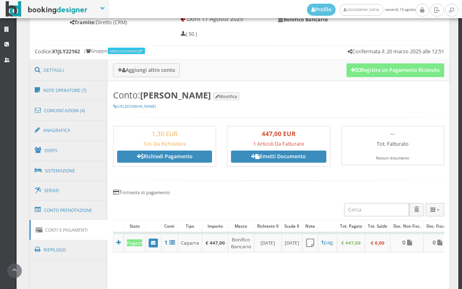
scroll to position [404, 0]
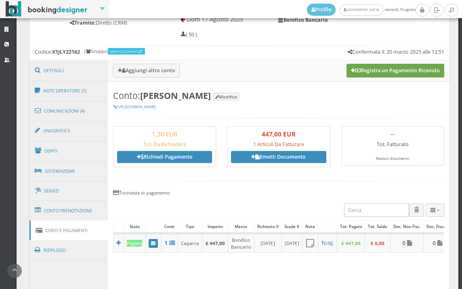
click at [393, 68] on button "Registra un Pagamento Ricevuto" at bounding box center [396, 71] width 98 height 14
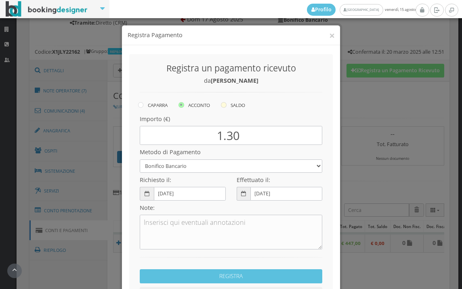
click at [223, 103] on icon at bounding box center [224, 105] width 6 height 6
radio input "true"
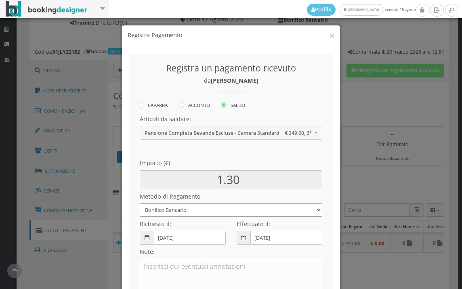
click at [218, 209] on select "Bonifico Bancario BONIFICO SUM UP Contanti Assegno Bancario Assegno Circolare V…" at bounding box center [231, 210] width 183 height 13
select select
click at [140, 204] on select "Bonifico Bancario BONIFICO SUM UP Contanti Assegno Bancario Assegno Circolare V…" at bounding box center [231, 210] width 183 height 13
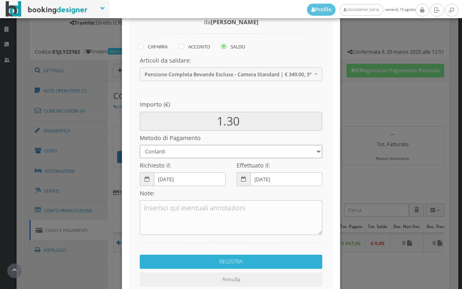
scroll to position [110, 0]
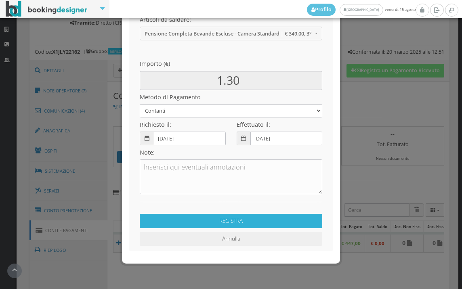
click at [236, 225] on button "REGISTRA" at bounding box center [231, 221] width 183 height 14
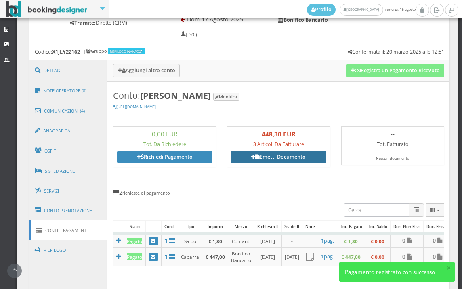
click at [276, 157] on link "Emetti Documento" at bounding box center [278, 157] width 95 height 12
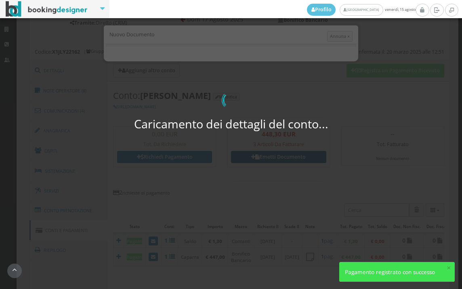
select select "PF"
select select "SEZZE"
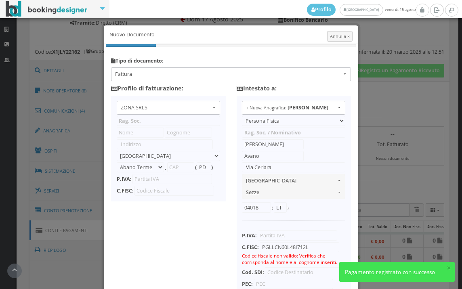
type input "ZONA SRLS"
type input "Vico V Durante, 8"
select select "Frattamaggiore"
type input "80027"
type input "NA"
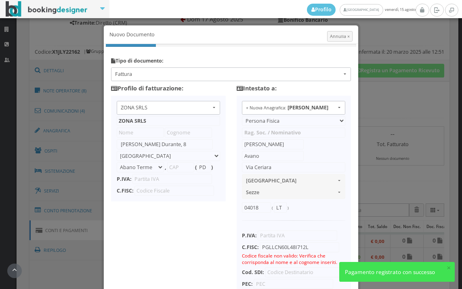
type input "10356321215"
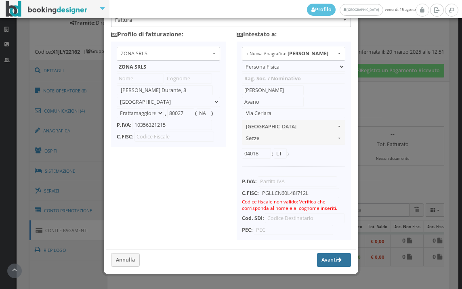
scroll to position [79, 0]
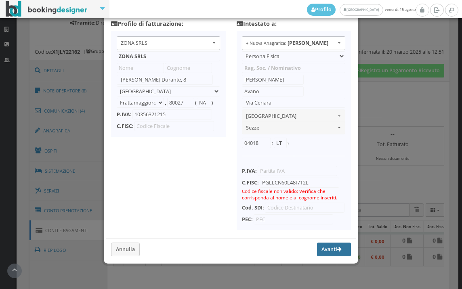
click at [317, 248] on button "Avanti" at bounding box center [334, 250] width 34 height 14
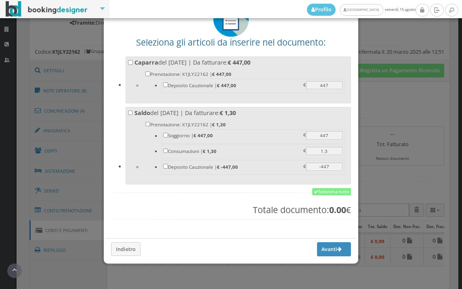
scroll to position [63, 0]
click at [335, 192] on link "Seleziona tutto" at bounding box center [331, 191] width 39 height 7
checkbox input "true"
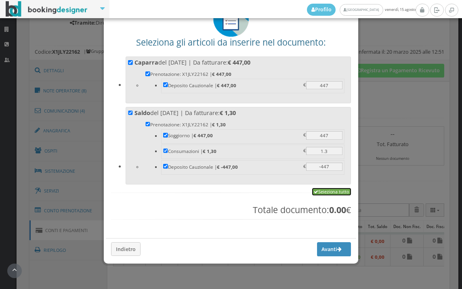
checkbox input "true"
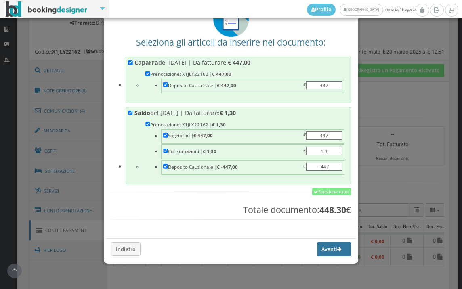
click at [320, 251] on button "Avanti" at bounding box center [334, 249] width 34 height 14
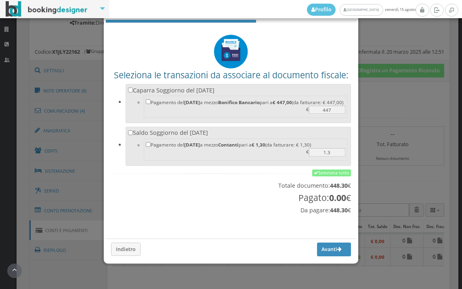
scroll to position [27, 0]
click at [327, 173] on link "Seleziona tutto" at bounding box center [331, 173] width 39 height 7
checkbox input "true"
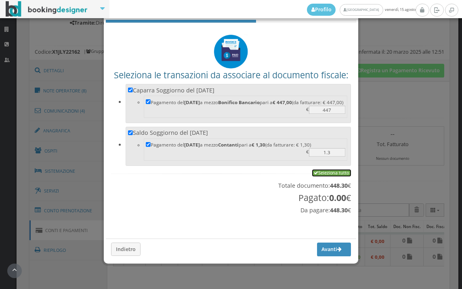
checkbox input "true"
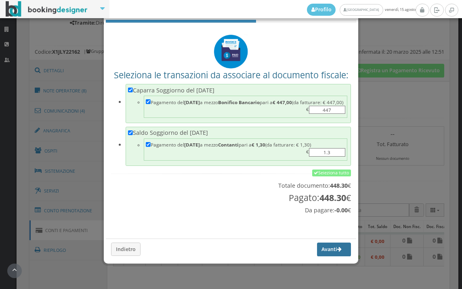
click at [320, 253] on button "Avanti" at bounding box center [334, 250] width 34 height 14
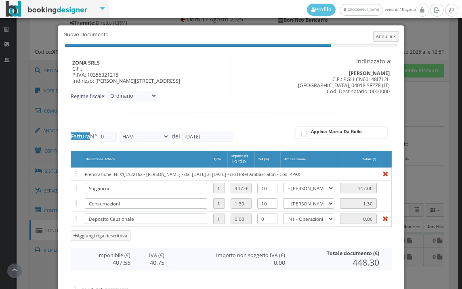
type input "469"
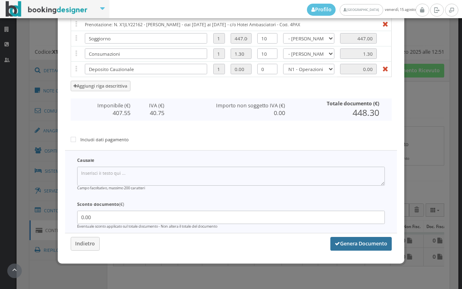
click at [344, 243] on button "Genera Documento" at bounding box center [361, 244] width 61 height 14
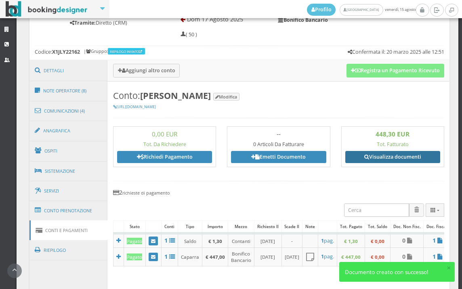
click at [408, 156] on link "Visualizza documenti" at bounding box center [392, 157] width 95 height 12
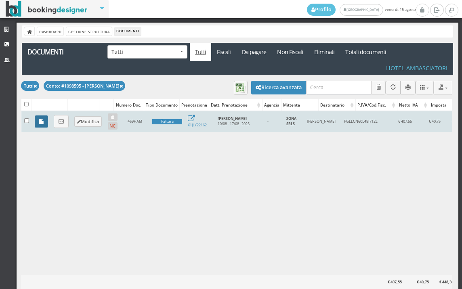
click at [41, 122] on icon at bounding box center [41, 121] width 4 height 5
click at [58, 118] on link at bounding box center [61, 121] width 15 height 13
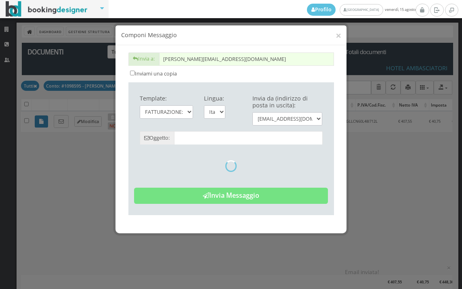
type input "Copia di cortesia: Fattura da ZONA SRLS - n. 469HAM del [DATE]"
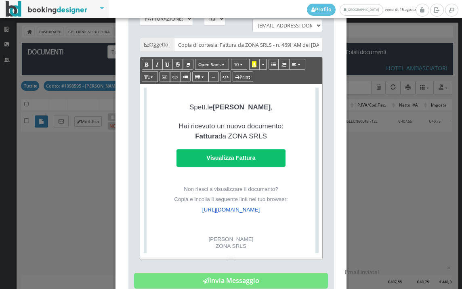
scroll to position [179, 0]
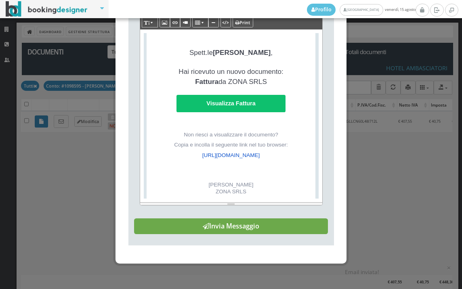
click at [247, 235] on button "Invia Messaggio" at bounding box center [231, 227] width 194 height 16
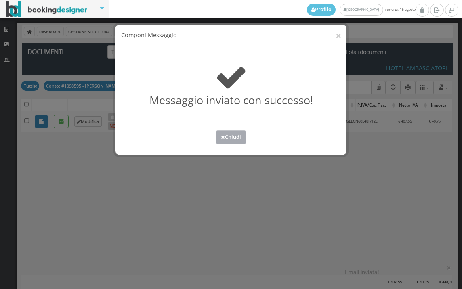
click at [243, 137] on button "Chiudi" at bounding box center [231, 137] width 30 height 13
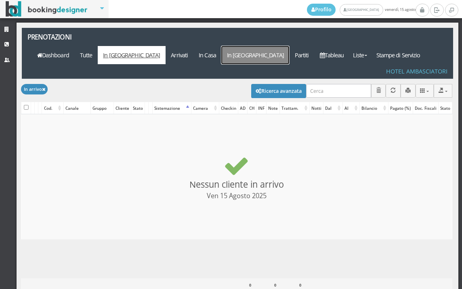
click at [275, 46] on link "In [GEOGRAPHIC_DATA]" at bounding box center [255, 55] width 68 height 18
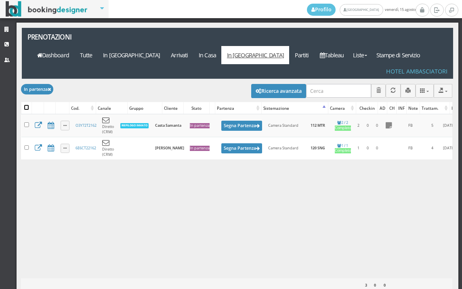
click at [26, 105] on input "checkbox" at bounding box center [26, 107] width 5 height 5
checkbox input "true"
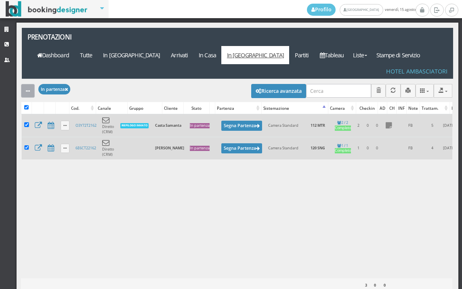
click at [29, 84] on button "button" at bounding box center [28, 90] width 14 height 13
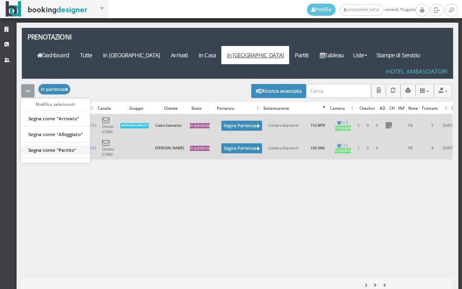
click at [64, 145] on link "Segna come "Partito"" at bounding box center [55, 149] width 69 height 9
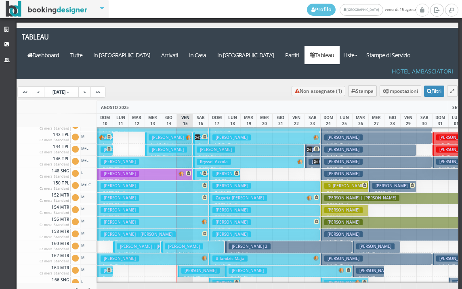
scroll to position [242, 0]
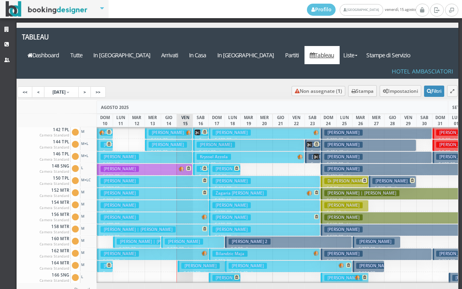
click at [187, 224] on button "[PERSON_NAME] | [PERSON_NAME] € 363.00 7 notti 2 Adulti" at bounding box center [153, 230] width 112 height 12
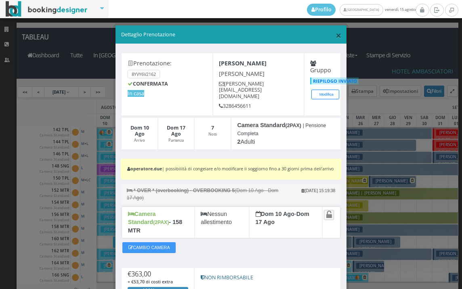
click at [336, 34] on span "×" at bounding box center [339, 35] width 6 height 14
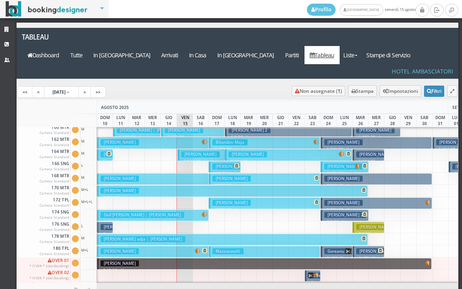
scroll to position [364, 0]
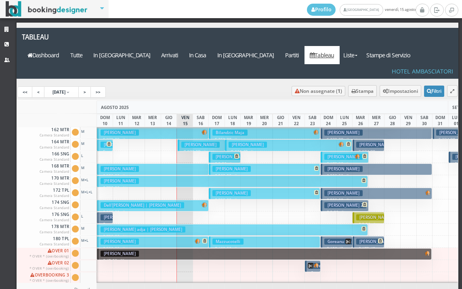
click at [224, 154] on h3 "[PERSON_NAME]" at bounding box center [232, 157] width 38 height 6
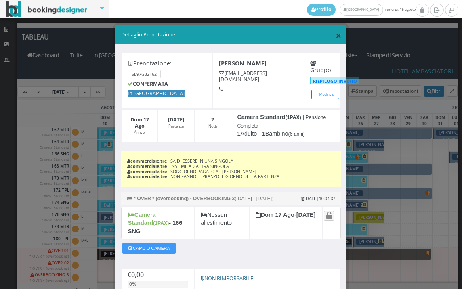
click at [336, 34] on span "×" at bounding box center [339, 35] width 6 height 14
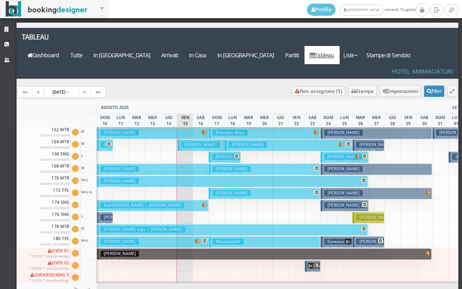
click at [228, 190] on h3 "[PERSON_NAME]" at bounding box center [232, 193] width 38 height 6
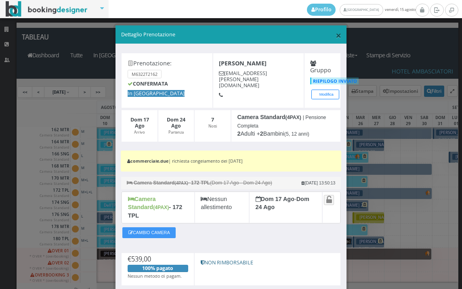
click at [336, 34] on span "×" at bounding box center [339, 35] width 6 height 14
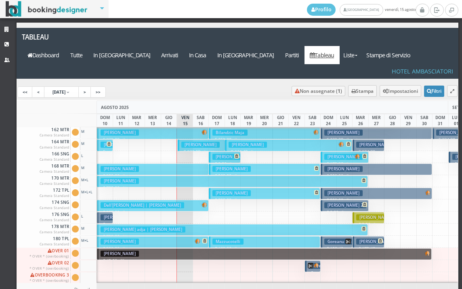
click at [226, 239] on h3 "Mazzucotelli" at bounding box center [228, 242] width 31 height 6
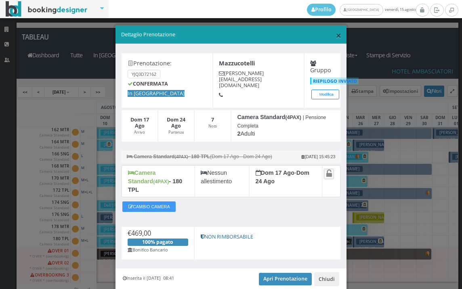
click at [336, 37] on span "×" at bounding box center [339, 35] width 6 height 14
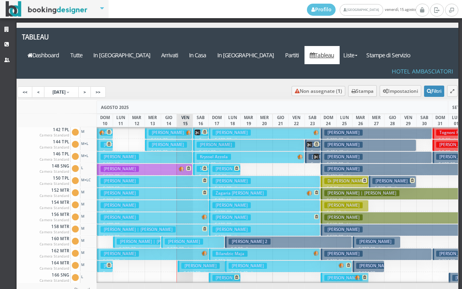
scroll to position [202, 0]
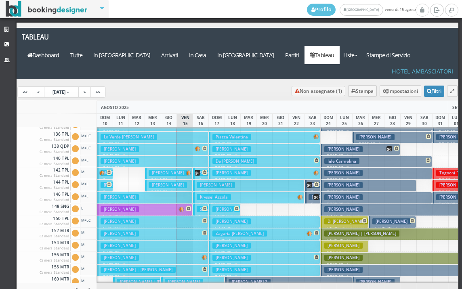
click at [199, 182] on h3 "[PERSON_NAME]" at bounding box center [216, 185] width 38 height 6
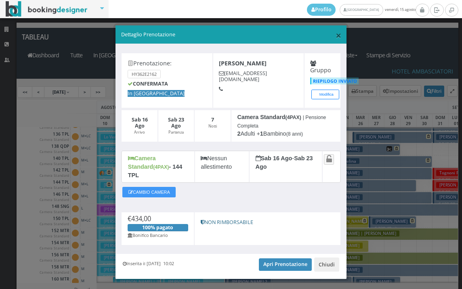
click at [336, 36] on span "×" at bounding box center [339, 35] width 6 height 14
